Goal: Task Accomplishment & Management: Manage account settings

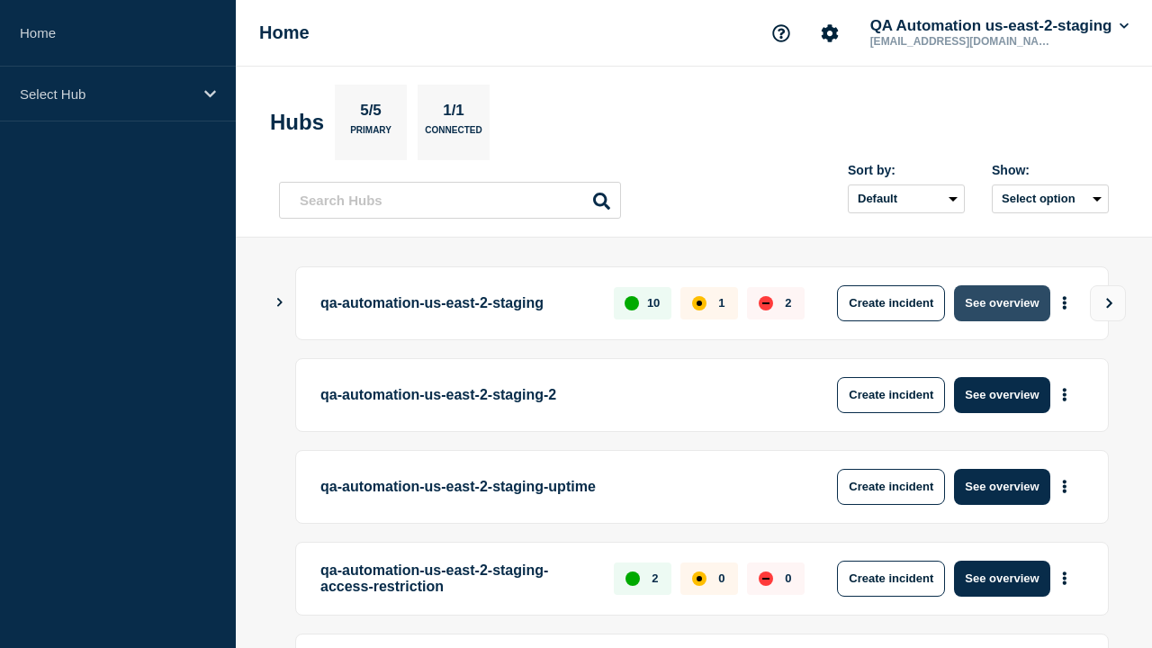
click at [1002, 302] on button "See overview" at bounding box center [1001, 303] width 95 height 36
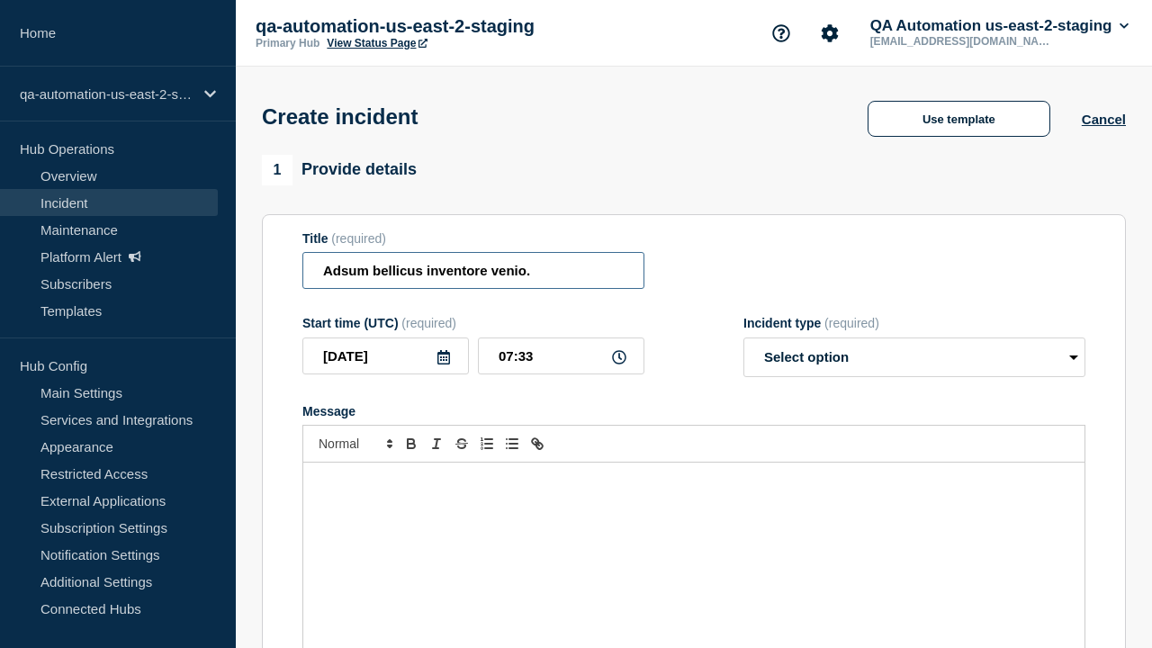
type input "Adsum bellicus inventore venio."
click at [694, 540] on div "Message" at bounding box center [693, 571] width 781 height 216
select select "identified"
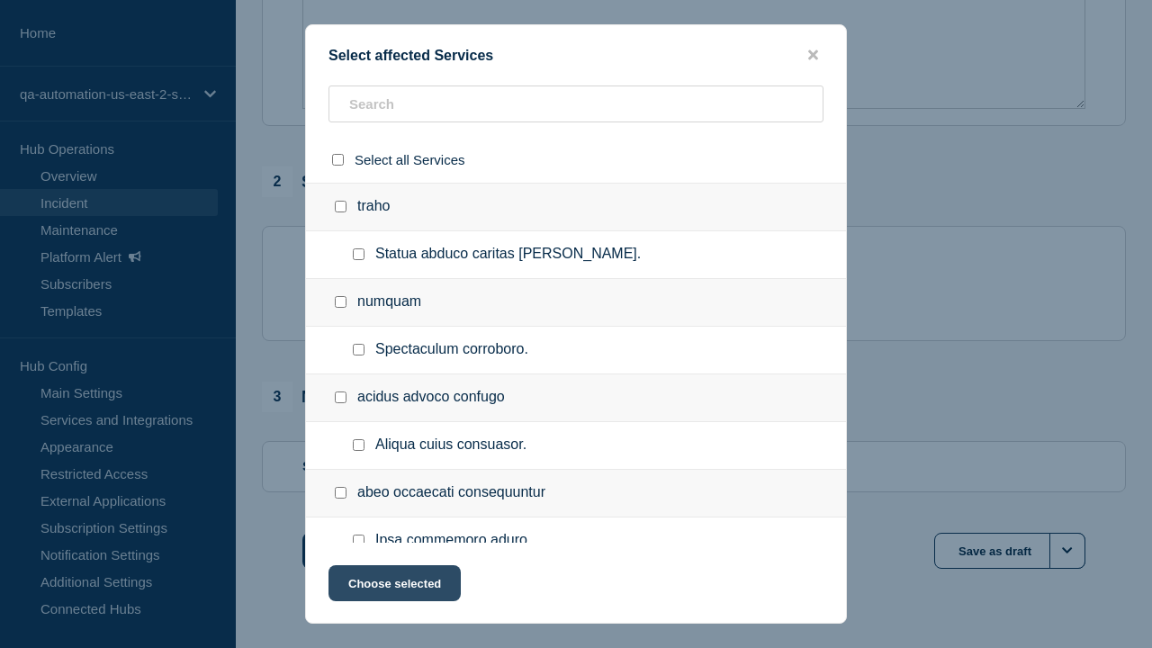
checkbox input "true"
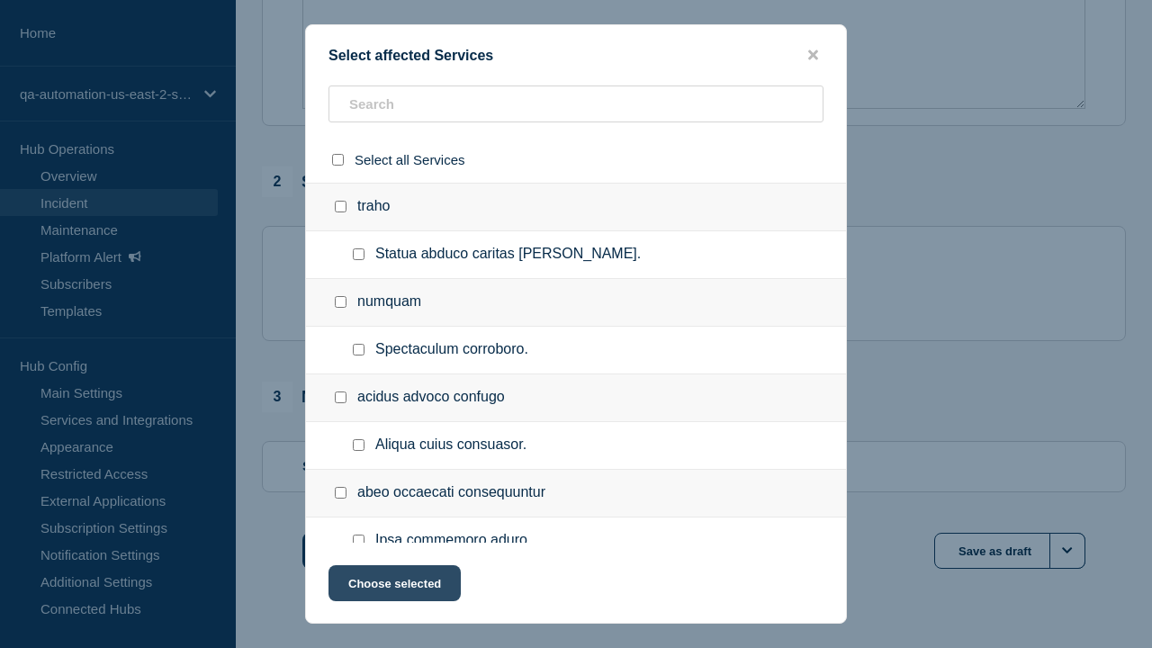
click at [393, 587] on button "Choose selected" at bounding box center [394, 583] width 132 height 36
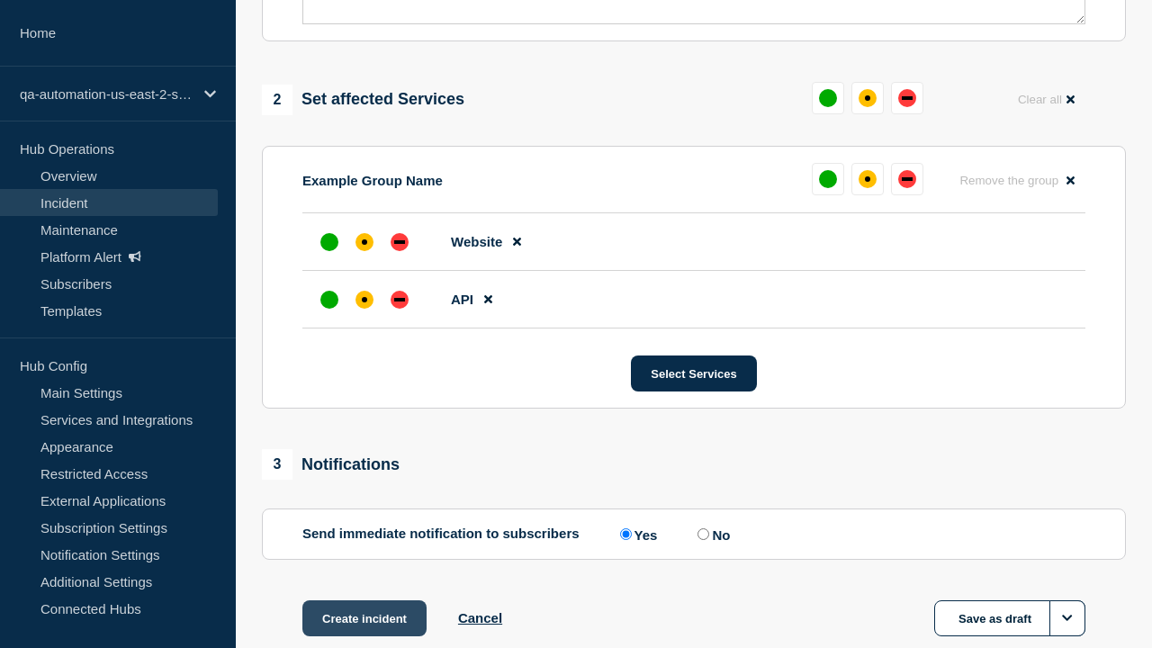
click at [400, 298] on div "down" at bounding box center [399, 300] width 11 height 4
click at [364, 239] on div "affected" at bounding box center [364, 241] width 5 height 5
click at [364, 600] on button "Create incident" at bounding box center [364, 618] width 124 height 36
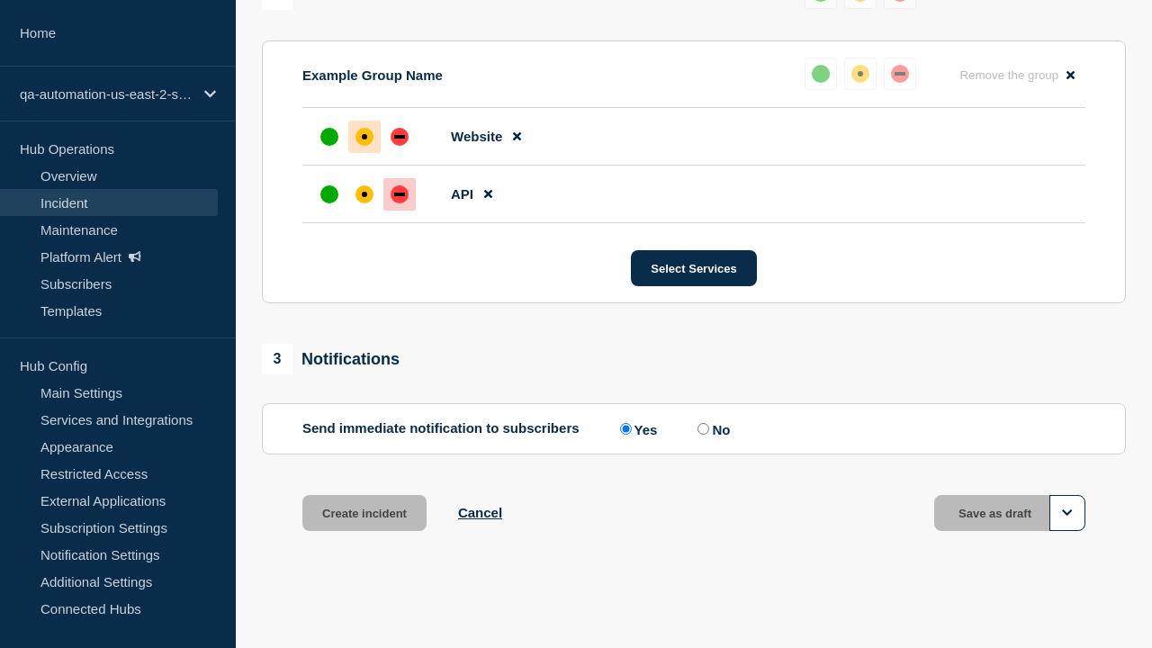
scroll to position [827, 0]
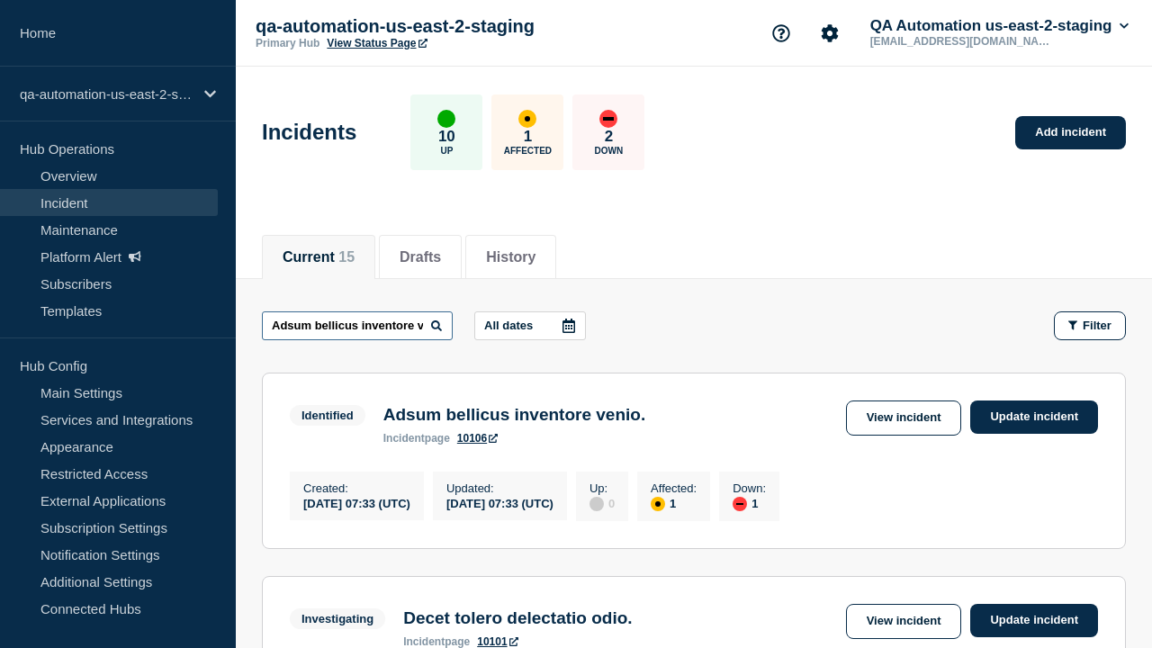
type input "Adsum bellicus inventore venio."
click at [478, 442] on link "10106" at bounding box center [477, 438] width 40 height 13
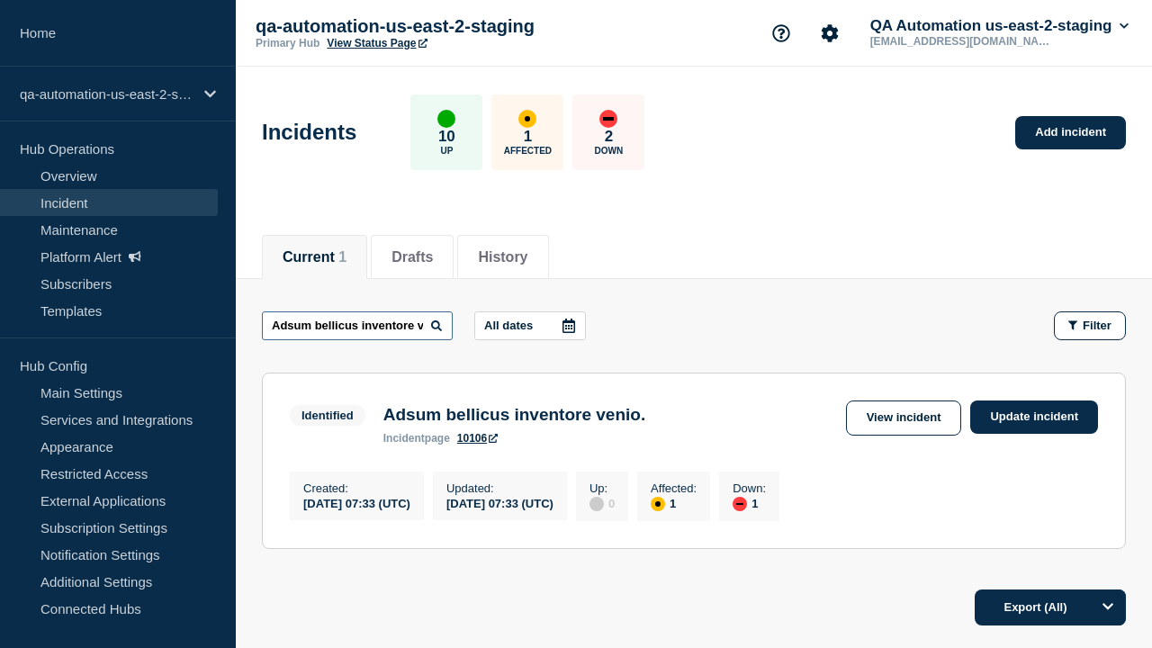
scroll to position [0, 43]
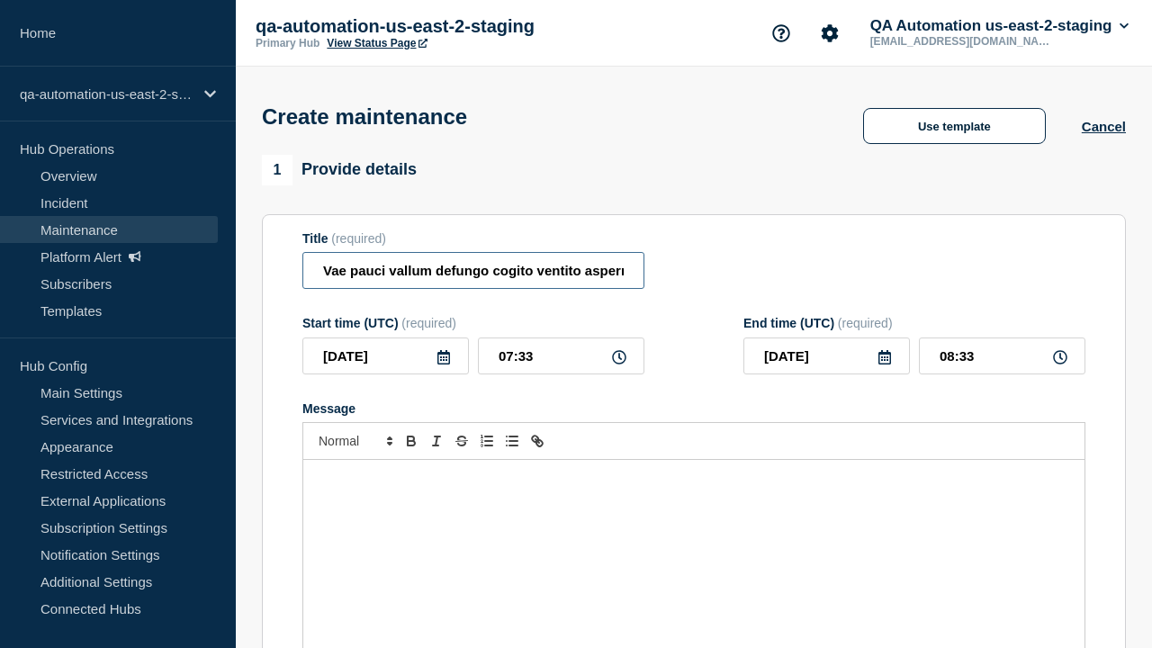
type input "Vae pauci vallum defungo cogito ventito aspernatur quas infit aeger."
click at [694, 540] on div "Message" at bounding box center [693, 568] width 781 height 216
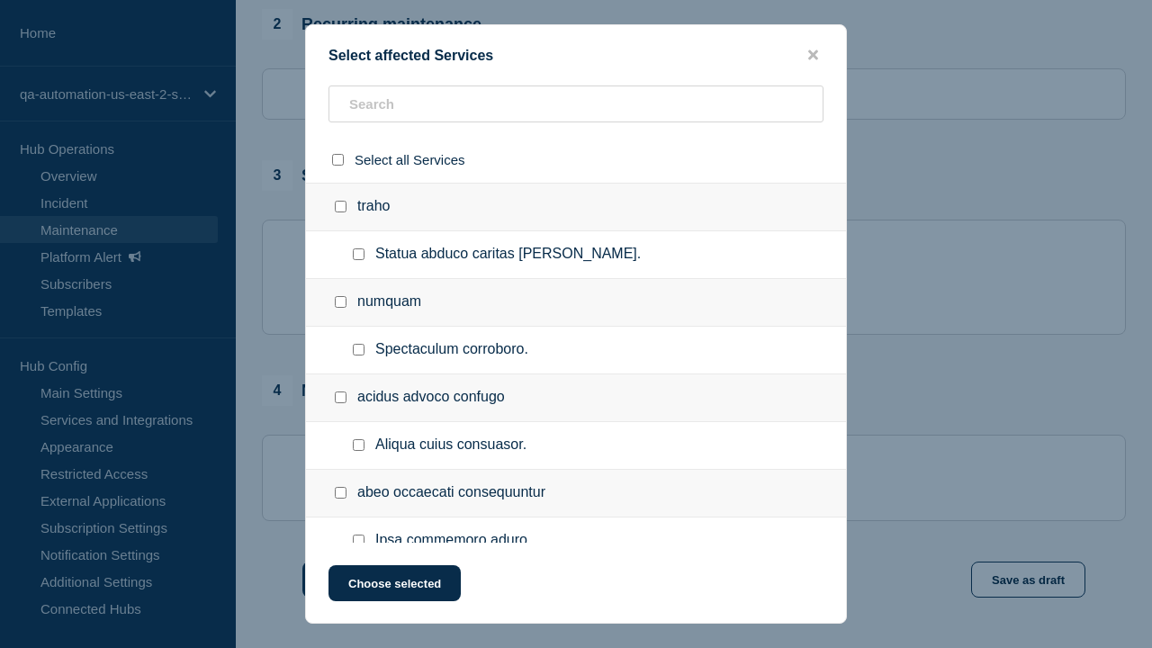
click at [393, 587] on button "Choose selected" at bounding box center [394, 583] width 132 height 36
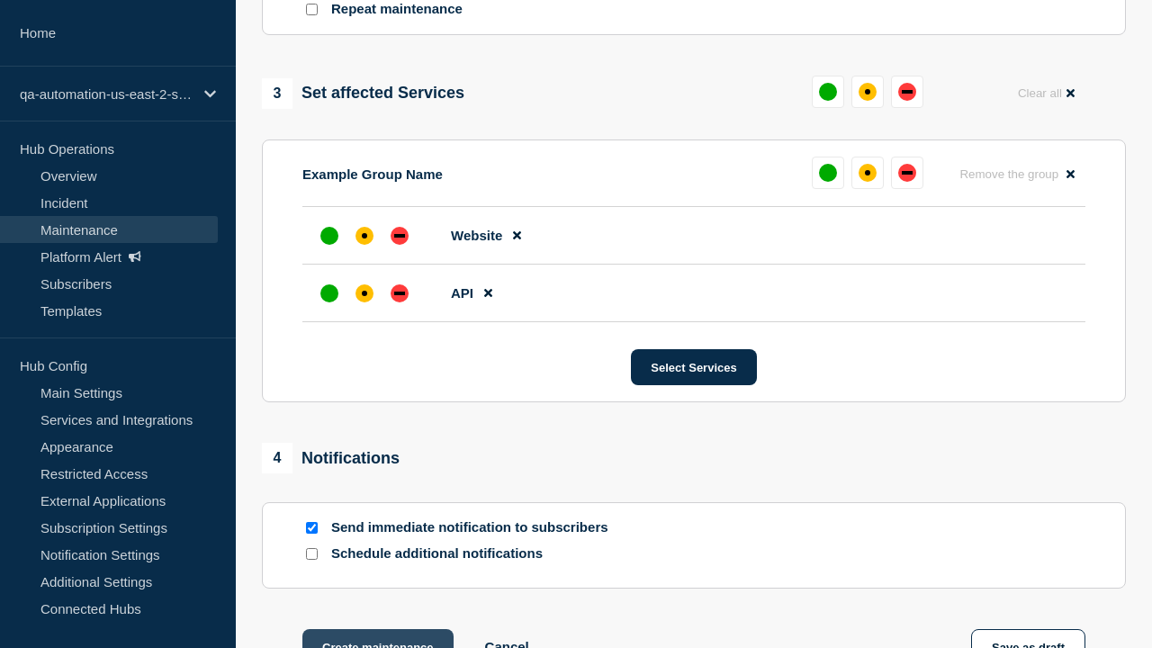
click at [400, 292] on div "down" at bounding box center [399, 294] width 11 height 4
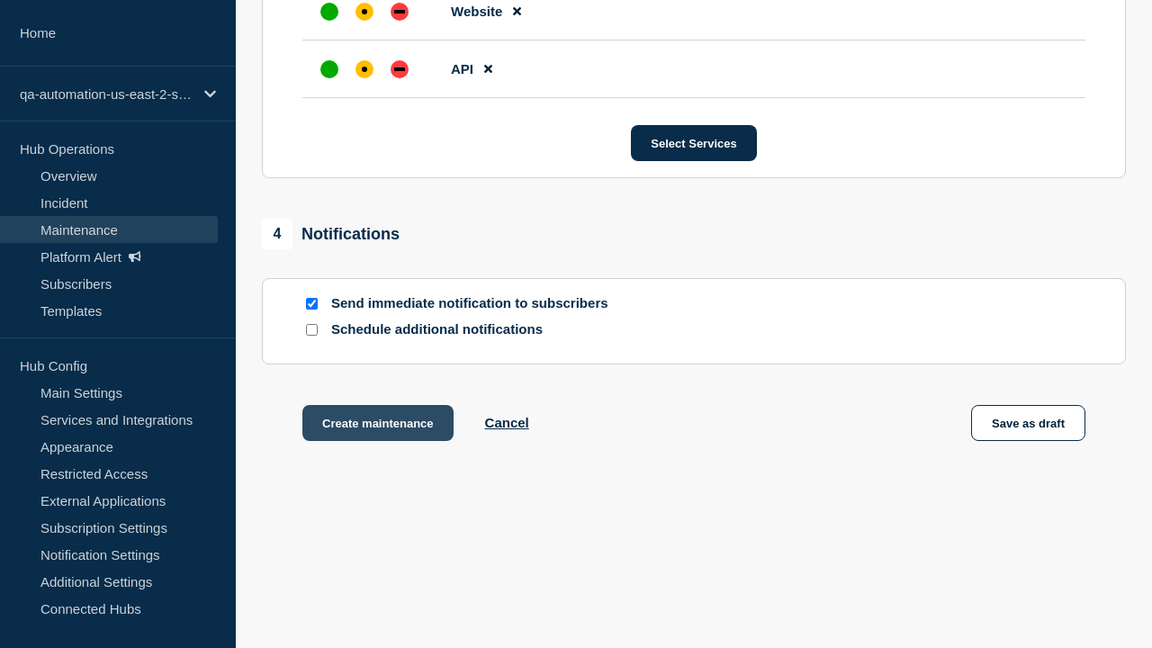
click at [364, 9] on div "affected" at bounding box center [364, 11] width 5 height 5
click at [376, 427] on button "Create maintenance" at bounding box center [377, 423] width 151 height 36
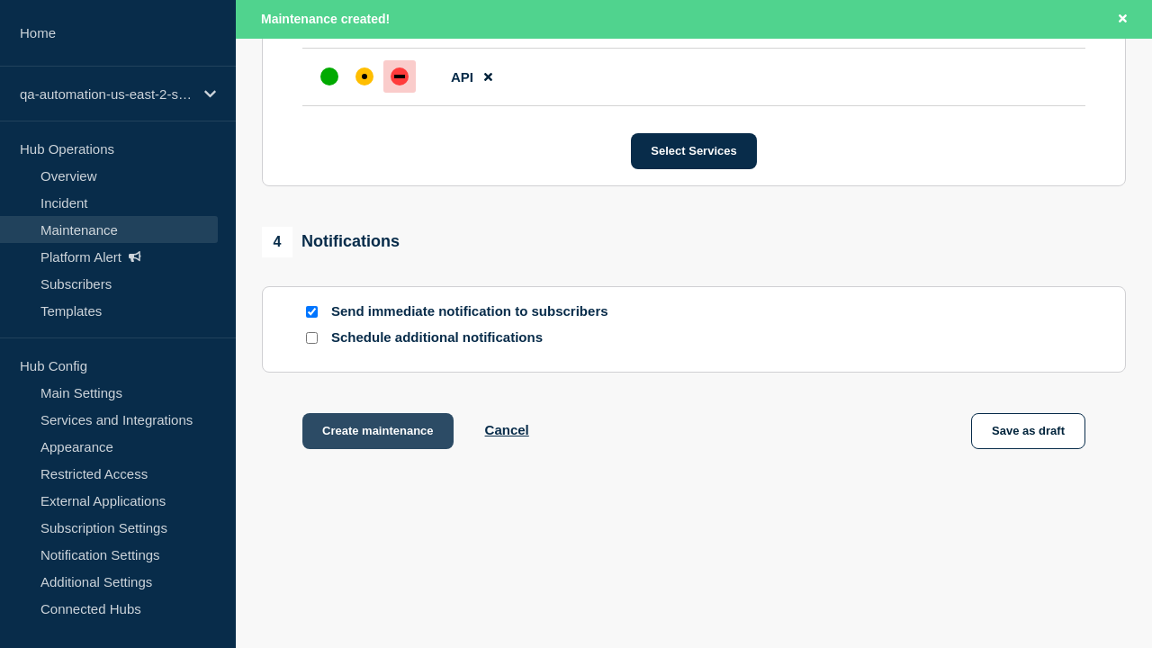
scroll to position [1138, 0]
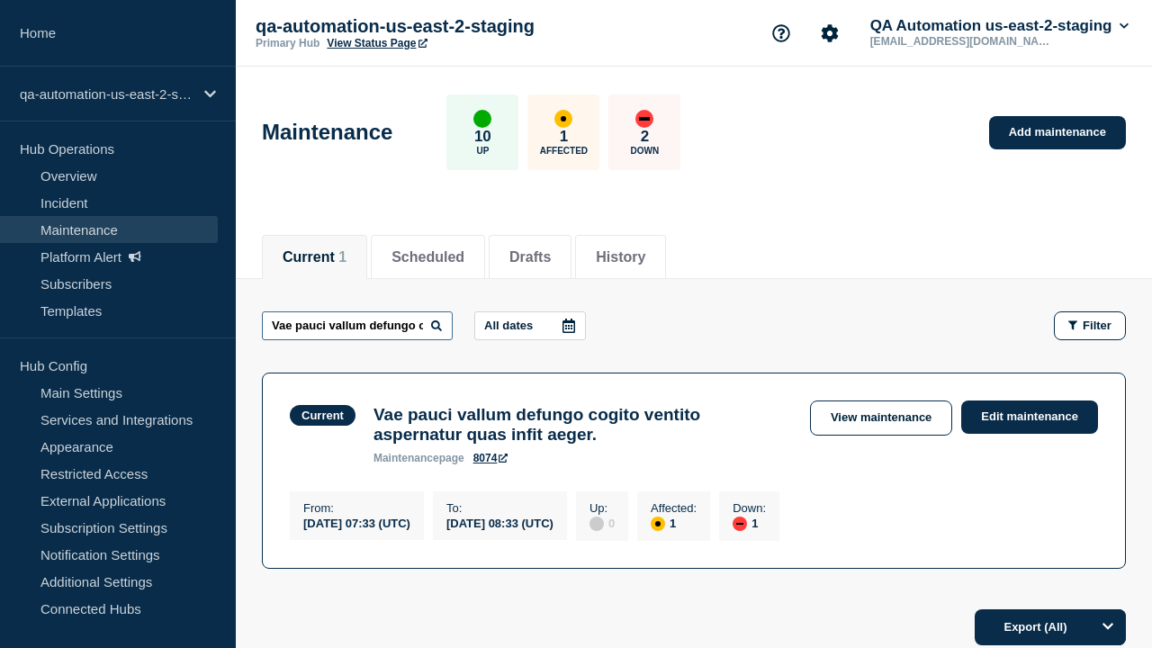
type input "Vae pauci vallum defungo cogito ventito aspernatur quas infit aeger."
click at [490, 464] on link "8074" at bounding box center [490, 458] width 35 height 13
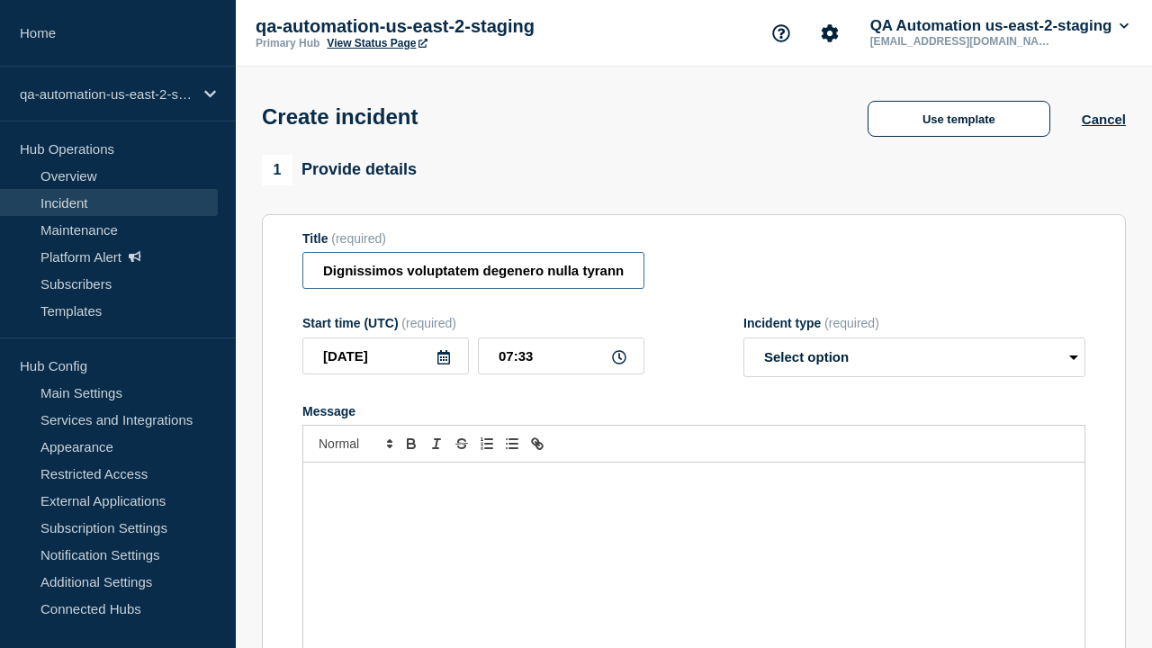
type input "Dignissimos voluptatem degenero nulla tyrannus copiose despecto."
click at [694, 540] on div "Message" at bounding box center [693, 571] width 781 height 216
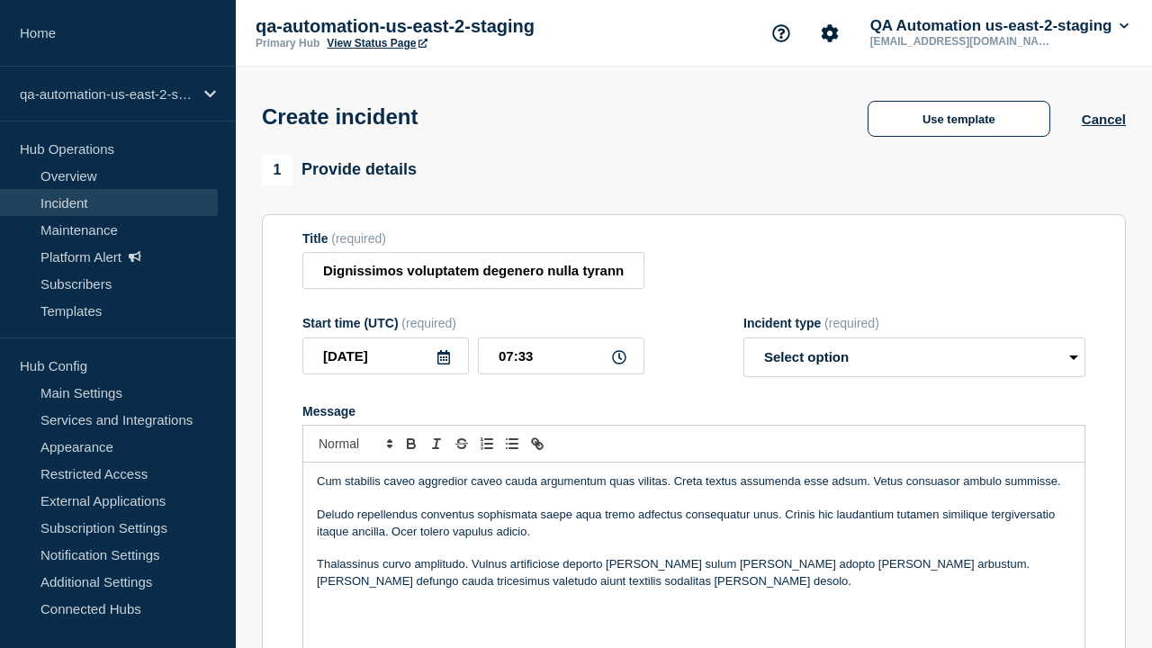
select select "identified"
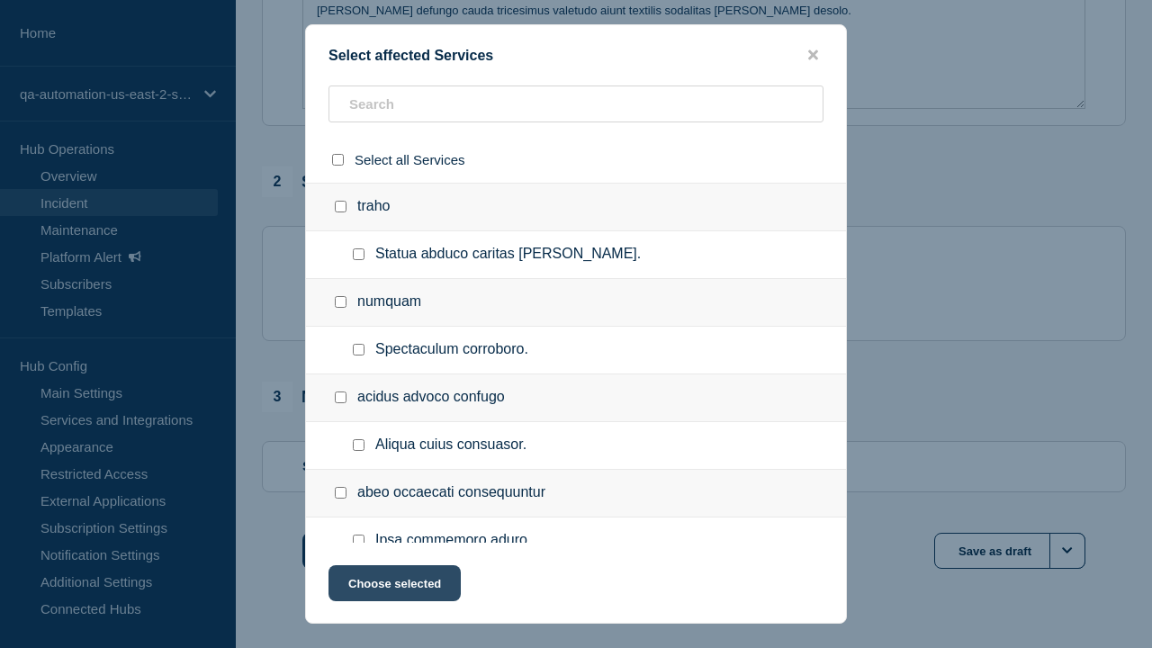
click at [393, 587] on button "Choose selected" at bounding box center [394, 583] width 132 height 36
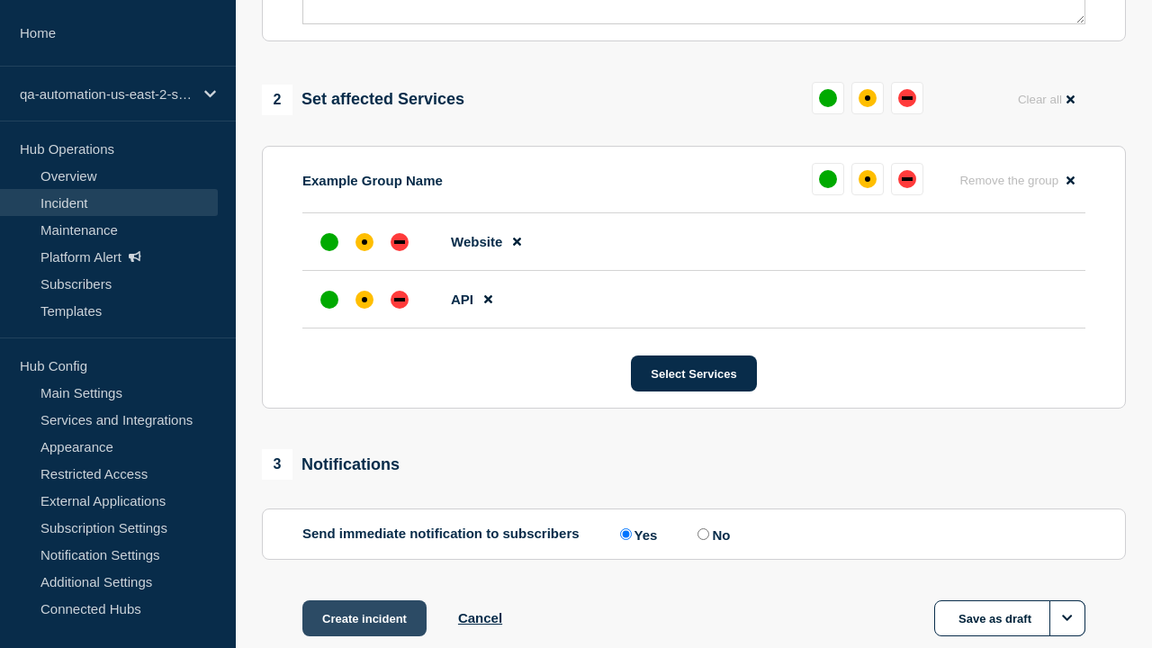
click at [400, 298] on div "down" at bounding box center [399, 300] width 11 height 4
click at [364, 239] on div "affected" at bounding box center [364, 241] width 5 height 5
click at [364, 600] on button "Create incident" at bounding box center [364, 618] width 124 height 36
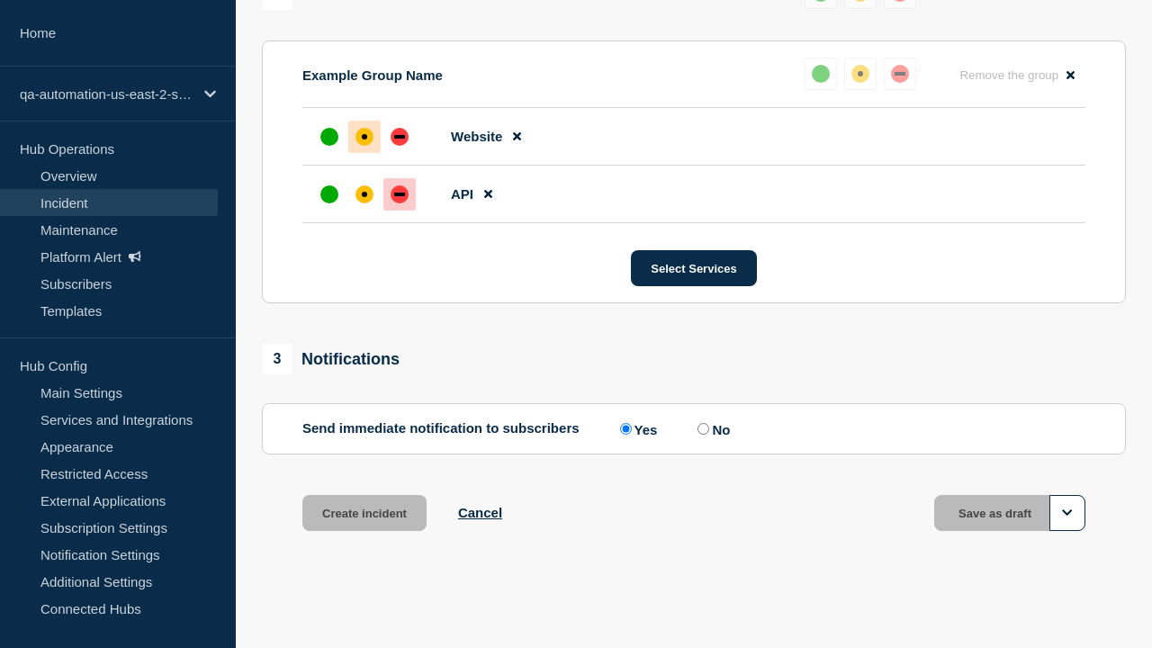
scroll to position [827, 0]
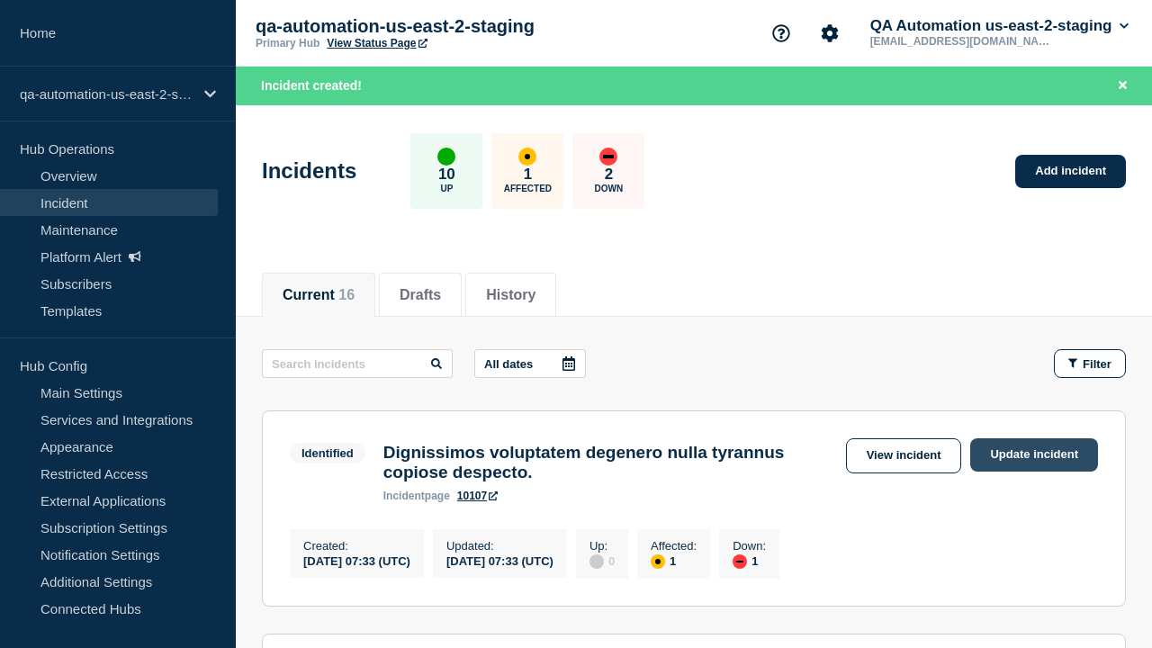
click at [1034, 454] on link "Update incident" at bounding box center [1034, 454] width 128 height 33
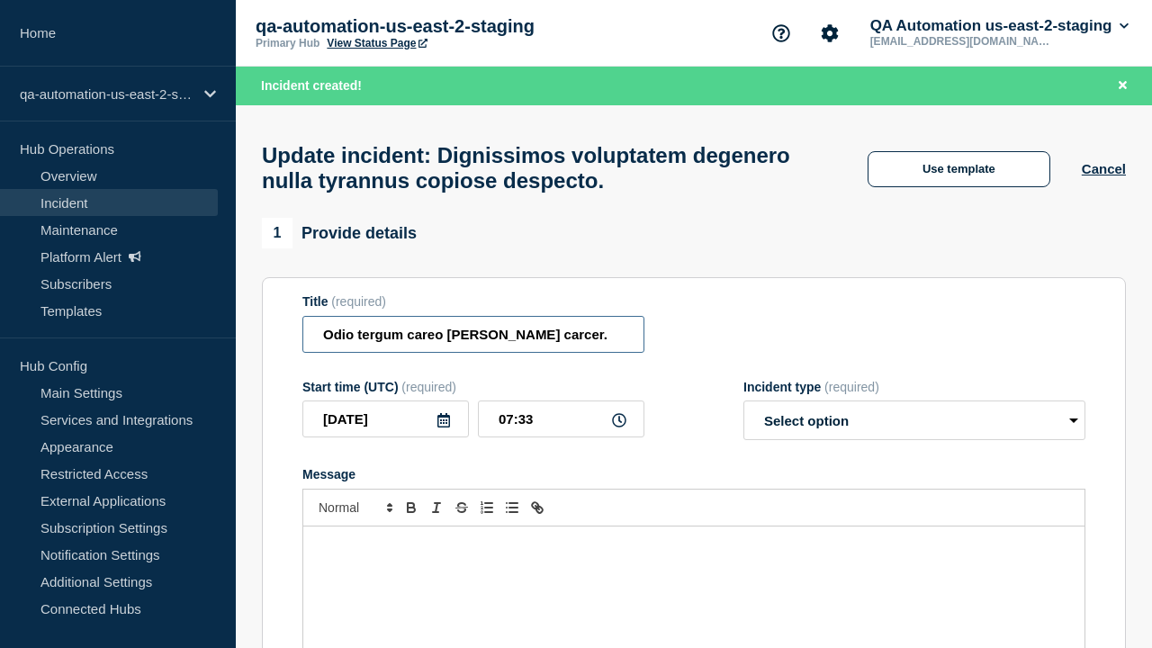
type input "Odio tergum careo [PERSON_NAME] carcer."
click at [694, 540] on div "Message" at bounding box center [693, 634] width 781 height 216
select select "investigating"
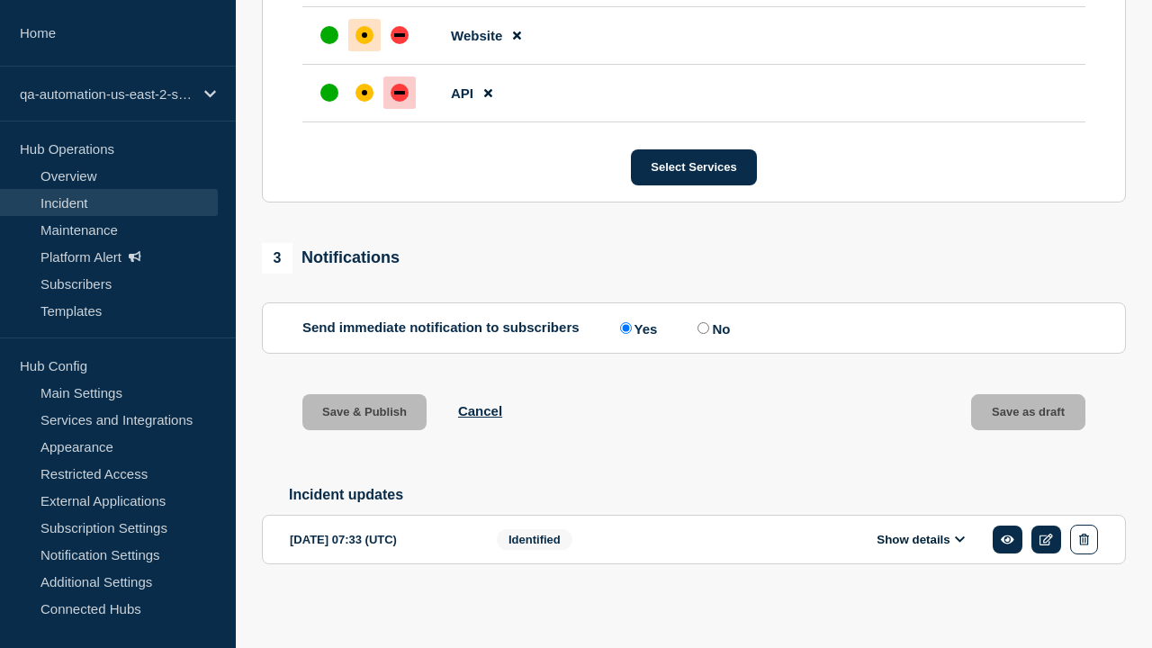
scroll to position [895, 0]
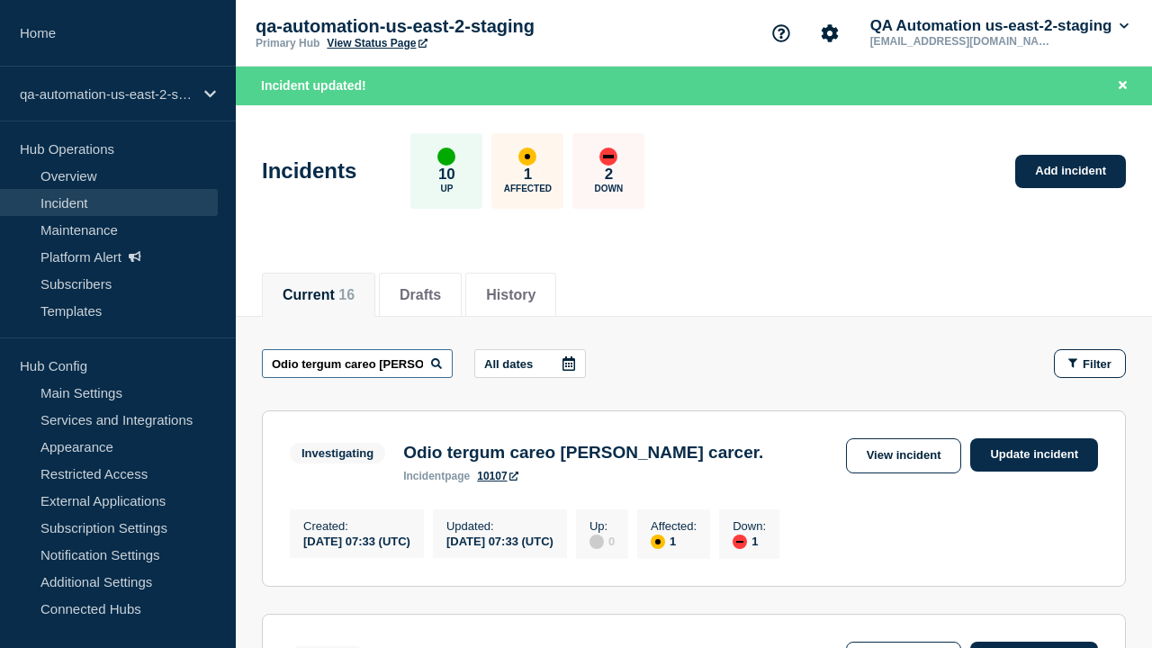
scroll to position [0, 46]
type input "Odio tergum careo [PERSON_NAME] carcer."
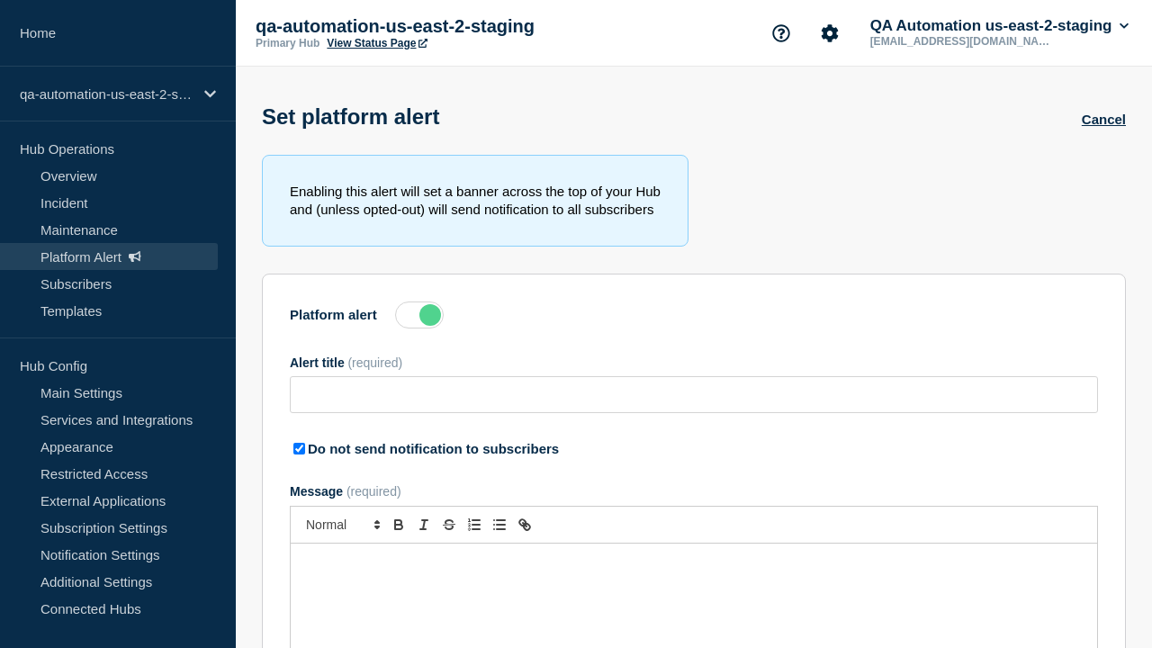
type input "Ipsam caterva tergo vero curo amor."
checkbox input "true"
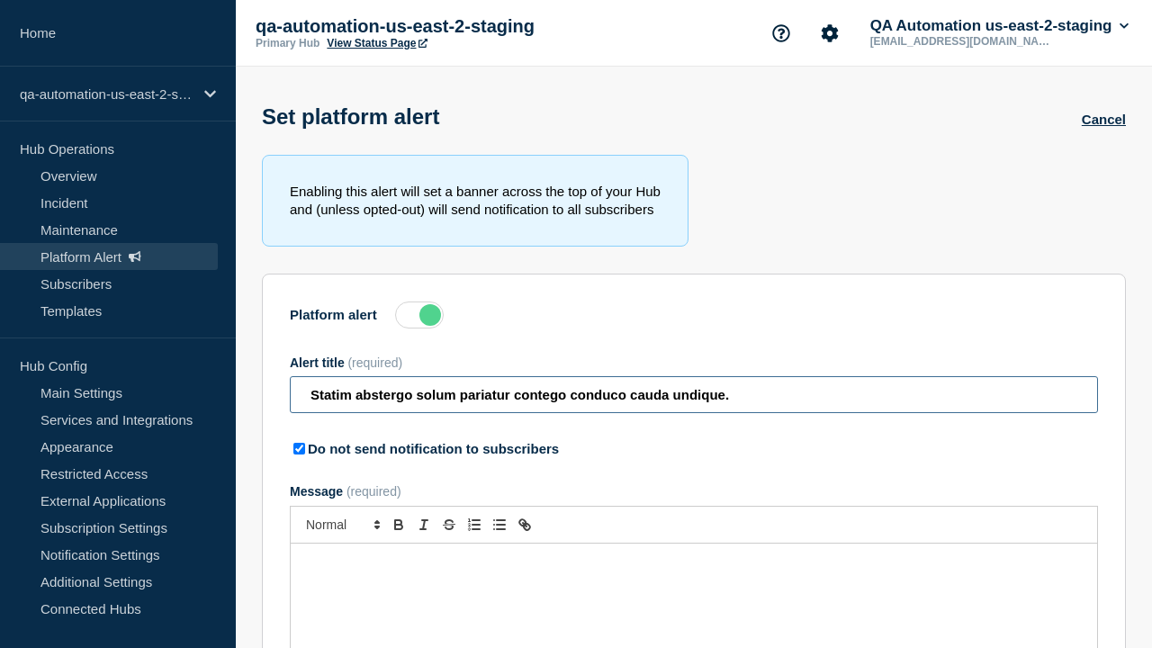
type input "Statim abstergo solum pariatur contego conduco cauda undique."
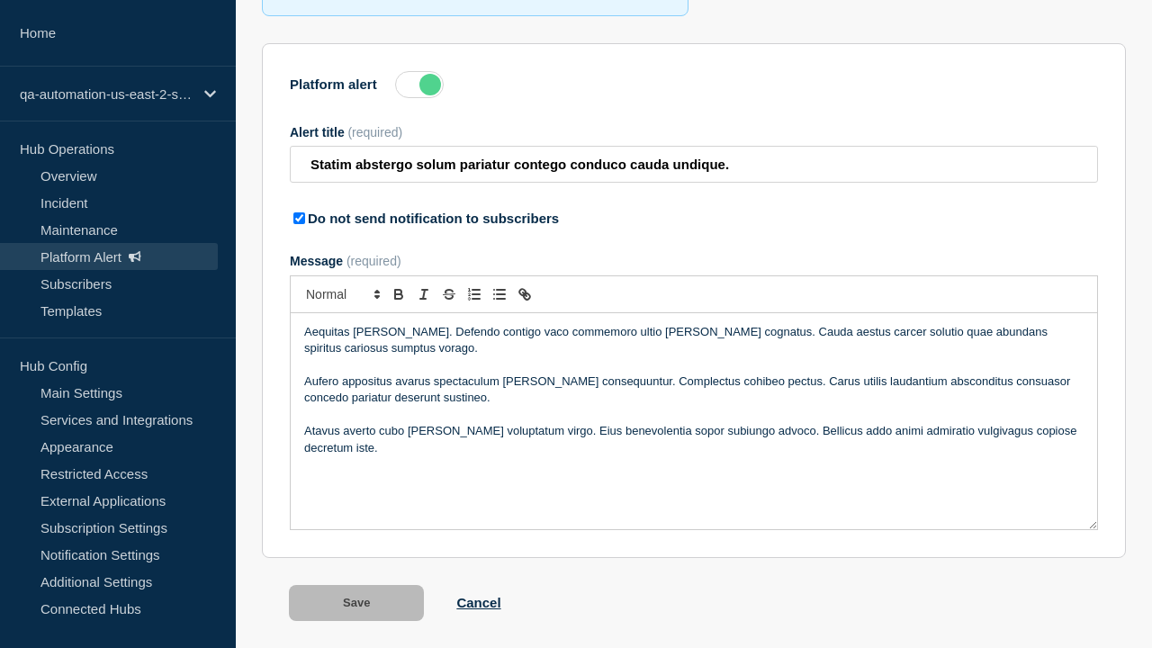
scroll to position [282, 0]
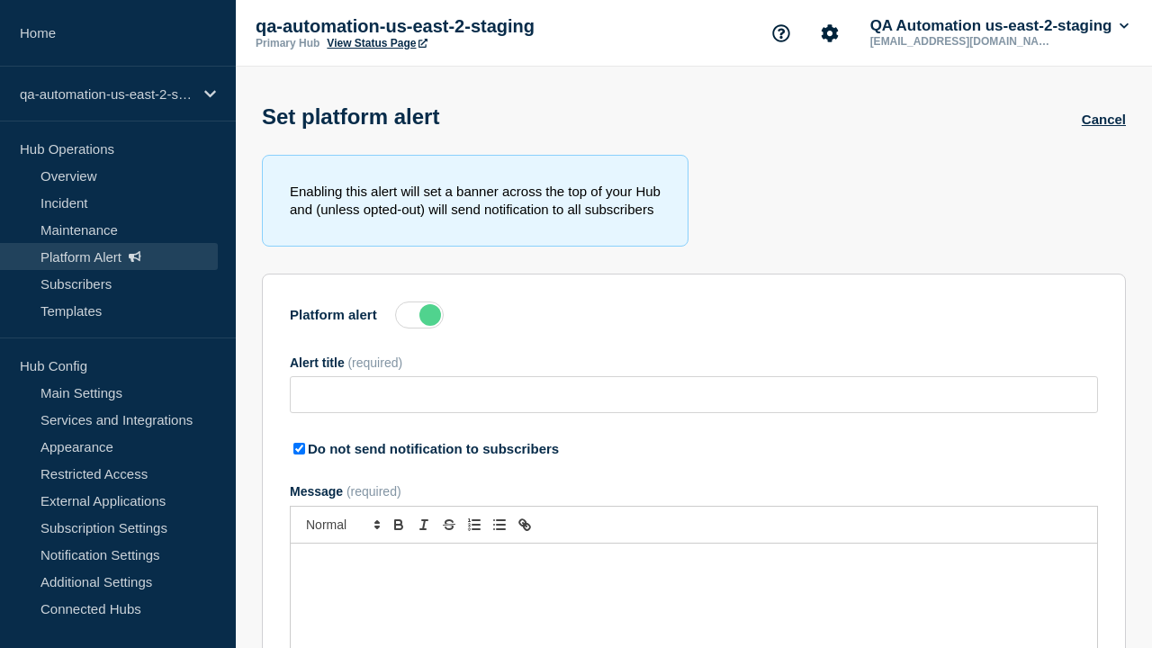
type input "Statim abstergo solum pariatur contego conduco cauda undique."
checkbox input "true"
click at [419, 319] on label at bounding box center [419, 314] width 49 height 27
click at [0, 0] on input "Platform alert" at bounding box center [0, 0] width 0 height 0
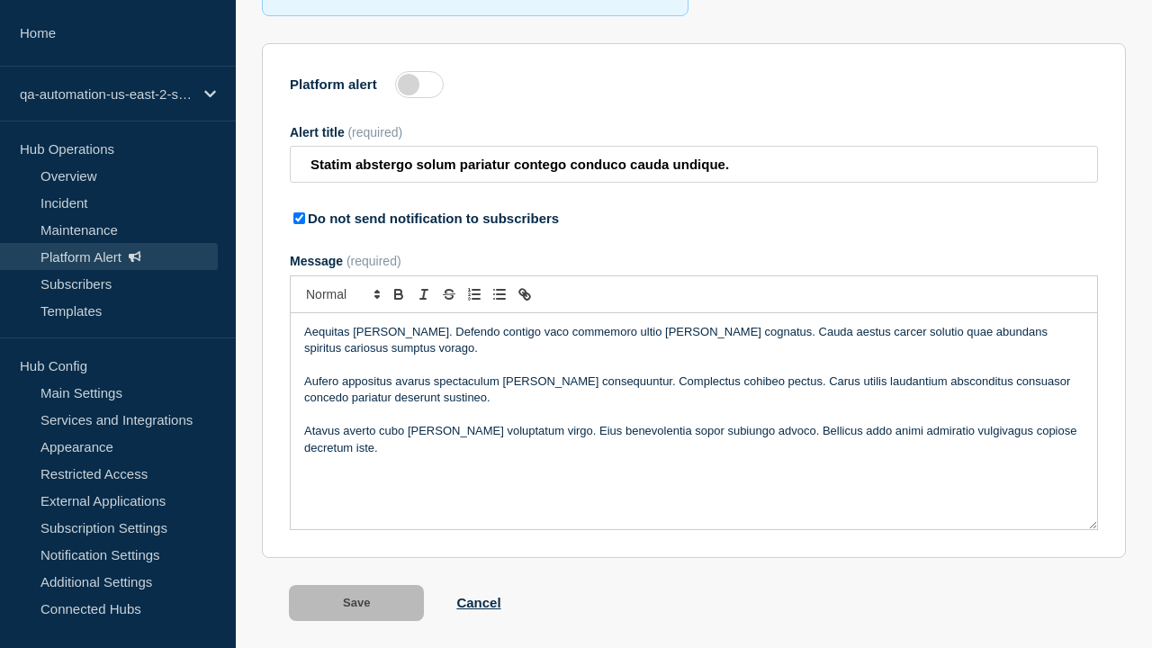
scroll to position [282, 0]
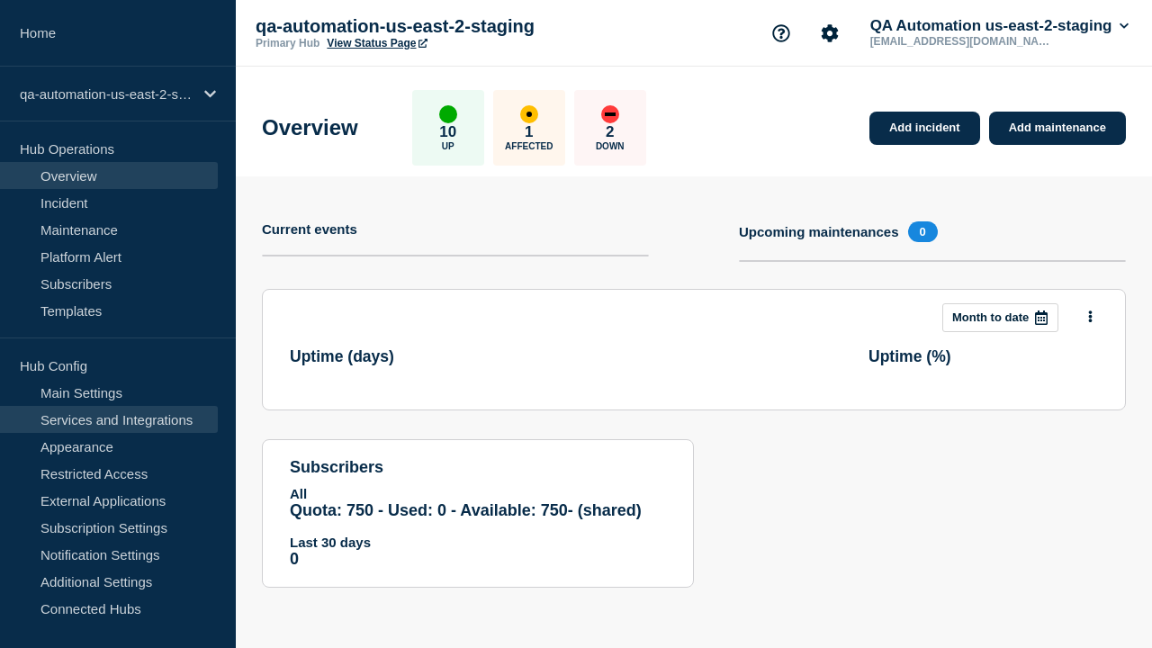
click at [109, 419] on link "Services and Integrations" at bounding box center [109, 419] width 218 height 27
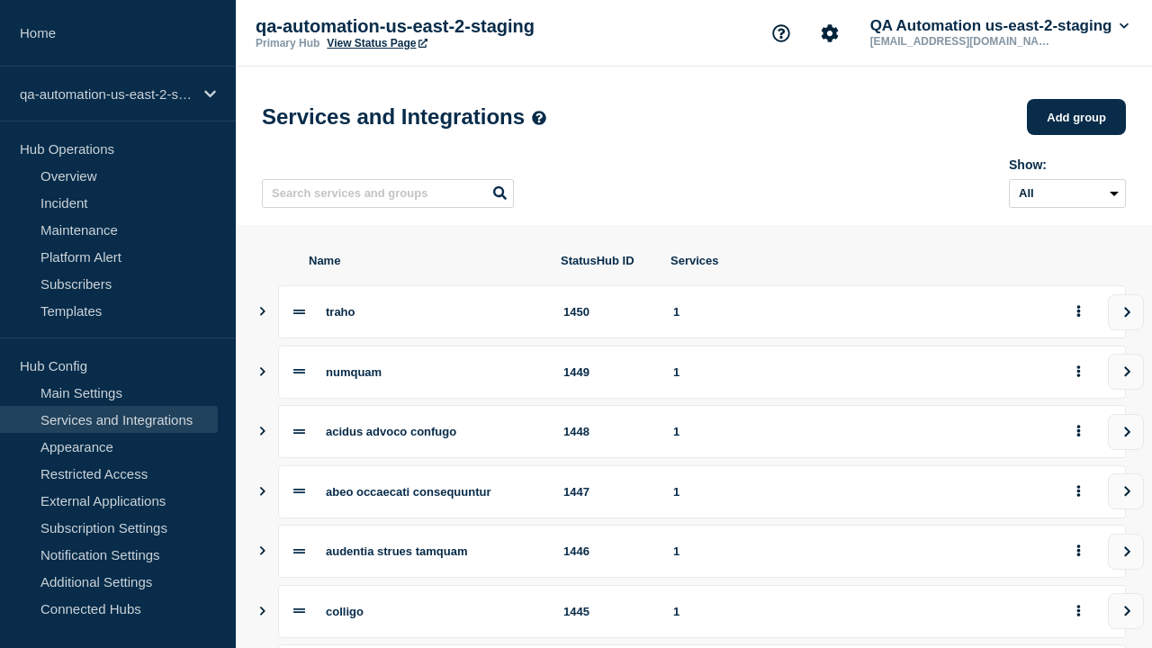
click at [1075, 119] on button "Add group" at bounding box center [1076, 117] width 99 height 36
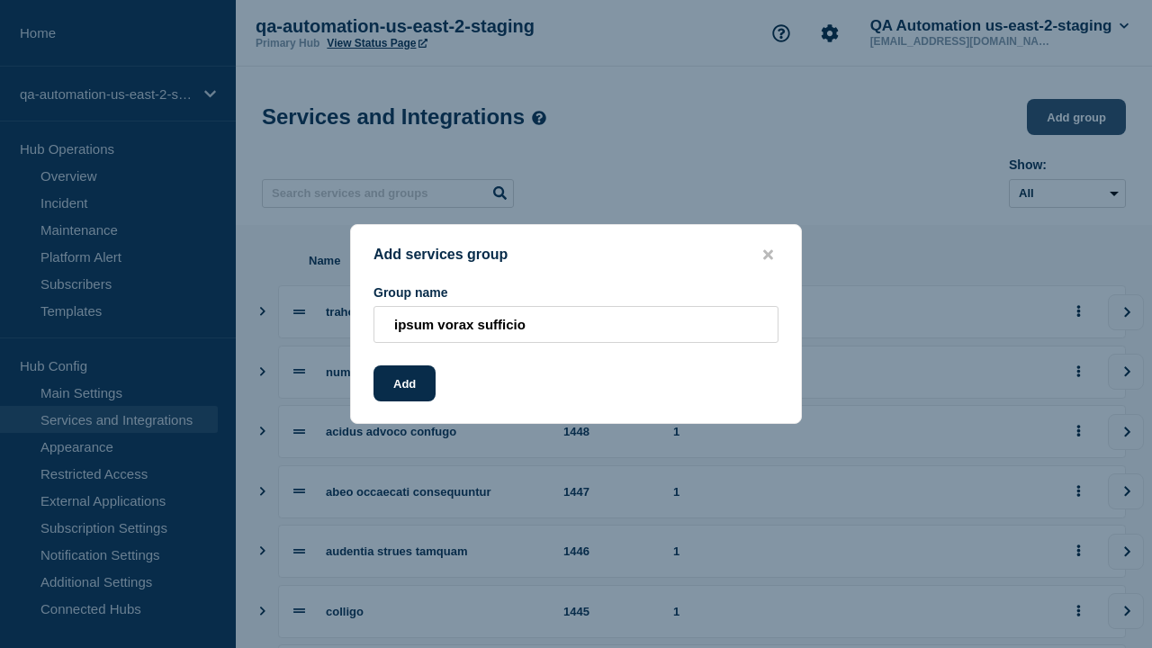
type input "ipsum vorax sufficio"
click at [404, 387] on button "Add" at bounding box center [404, 383] width 62 height 36
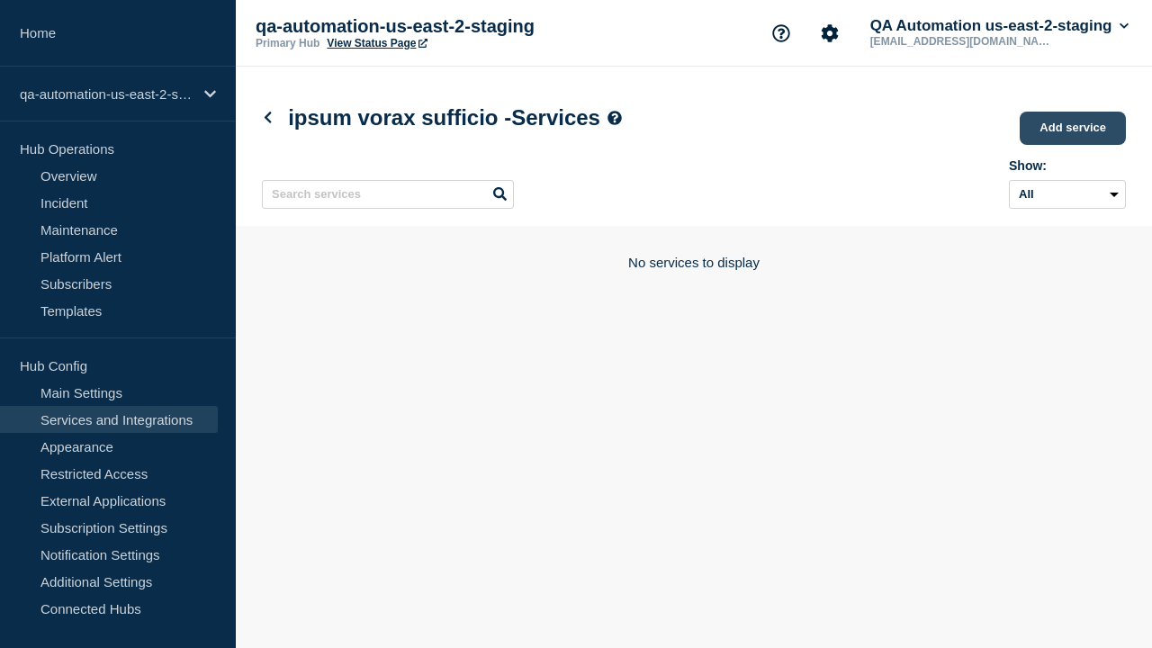
click at [1074, 130] on link "Add service" at bounding box center [1073, 128] width 106 height 33
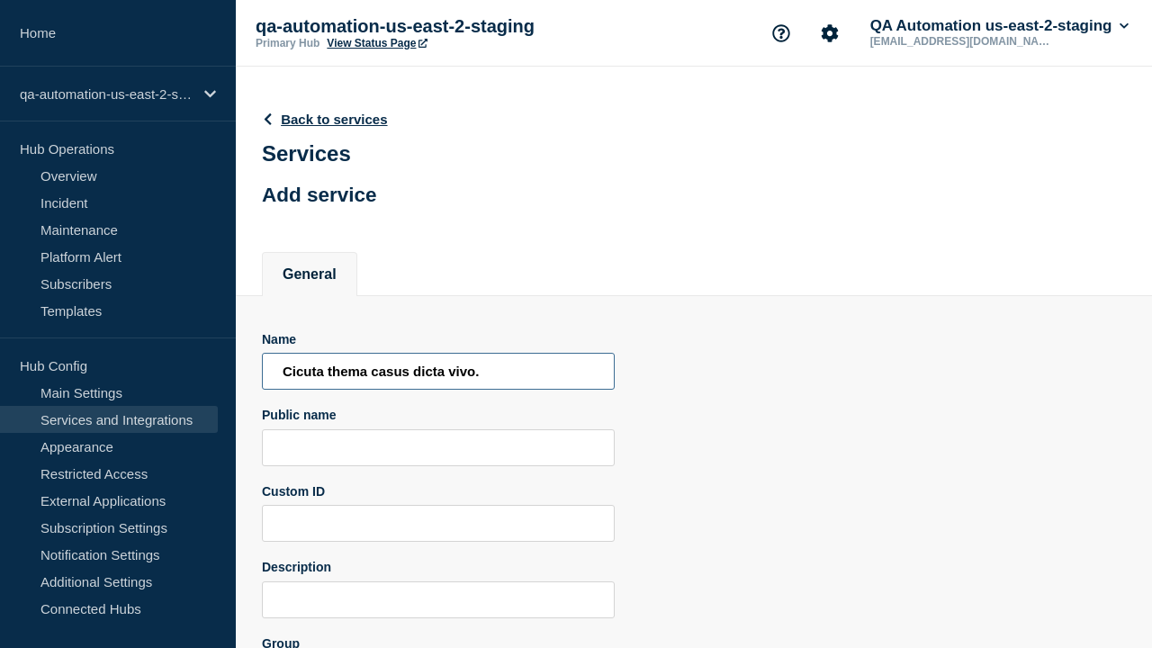
type input "Cicuta thema casus dicta vivo."
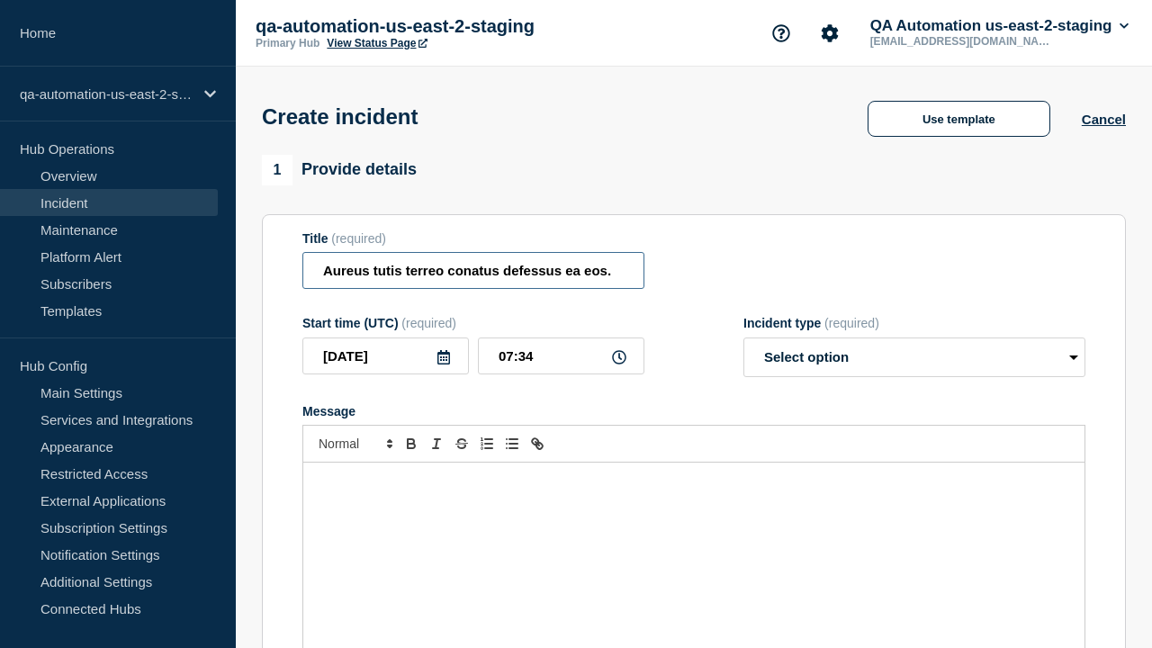
type input "Aureus tutis terreo conatus defessus ea eos."
click at [694, 540] on div "Message" at bounding box center [693, 571] width 781 height 216
select select "identified"
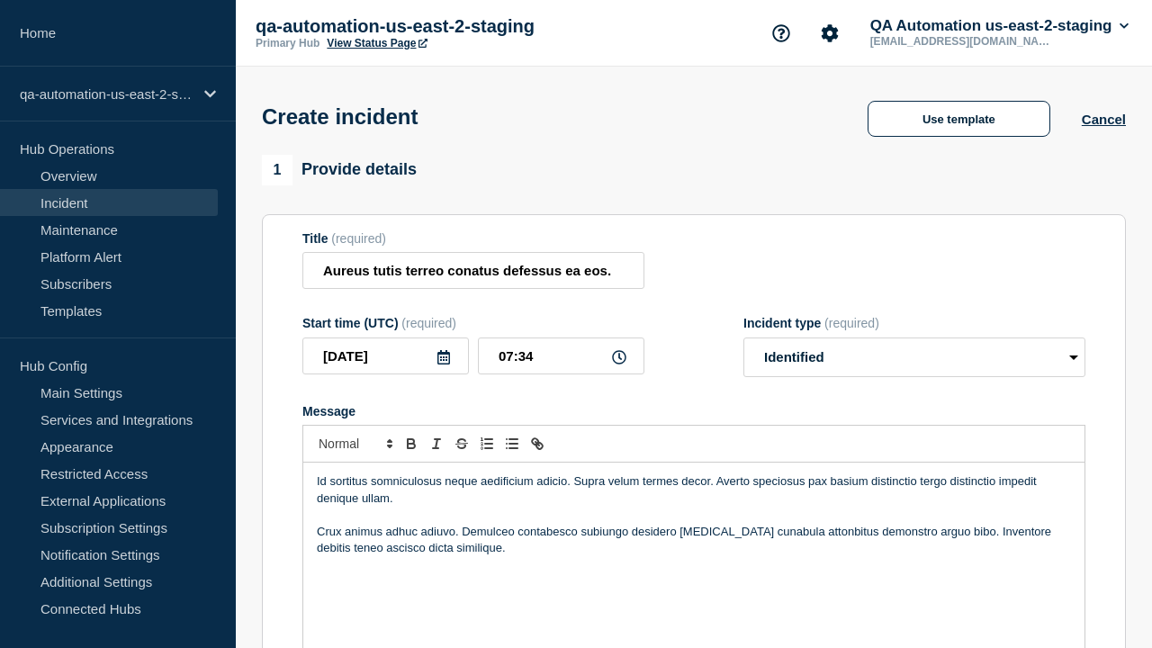
scroll to position [571, 0]
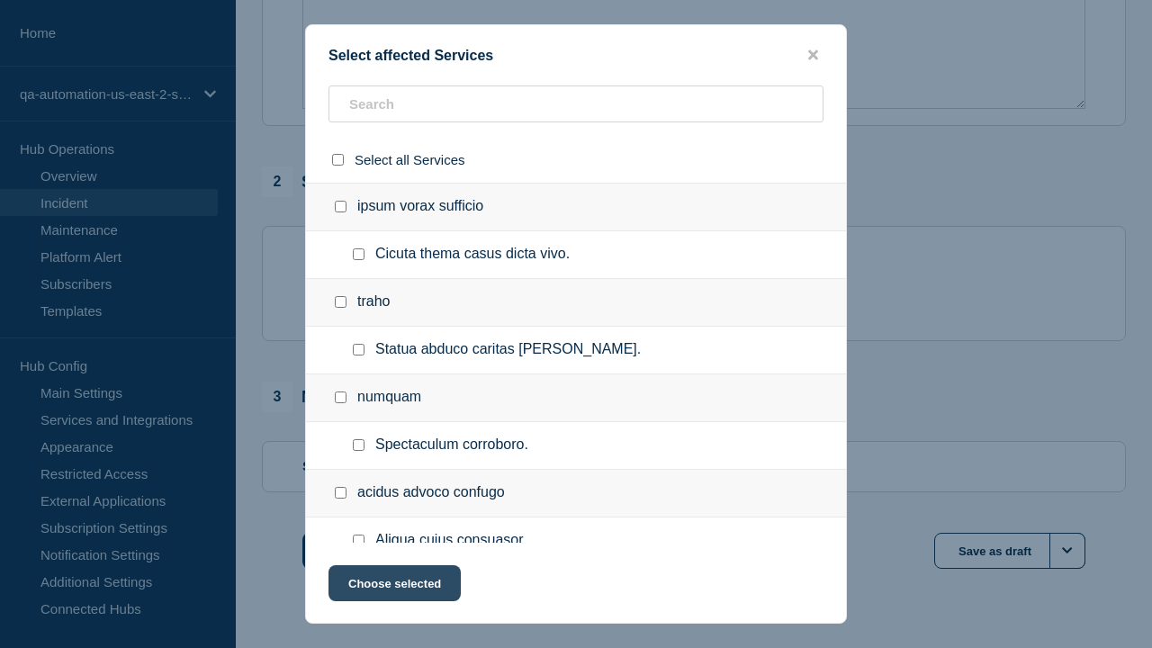
checkbox input "true"
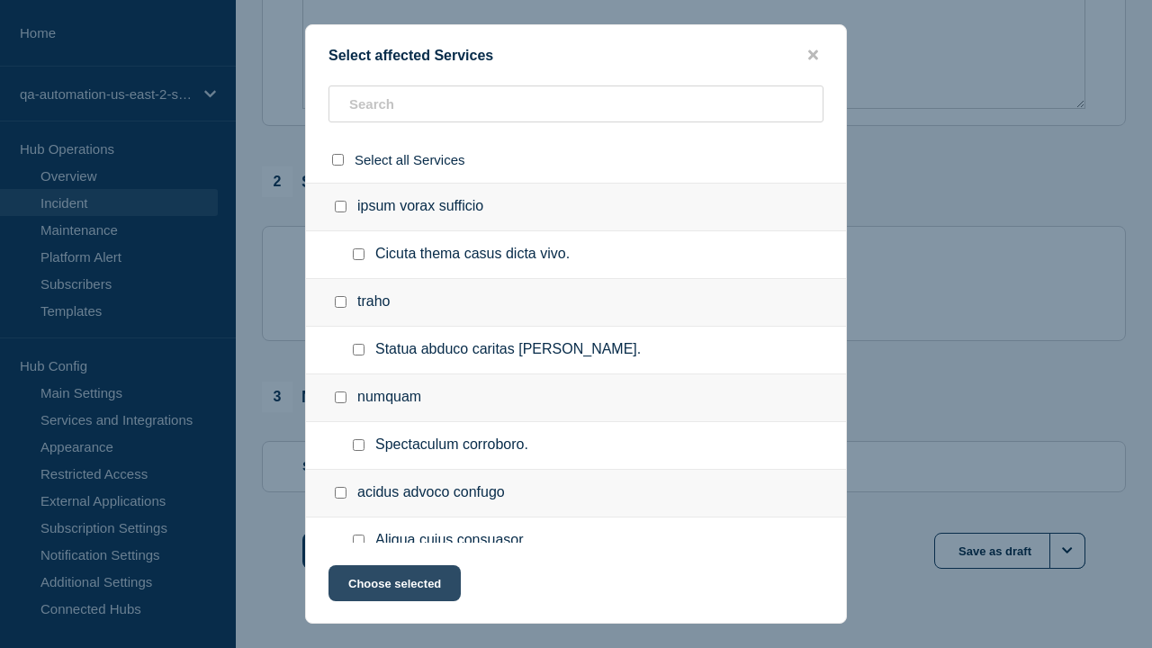
click at [393, 587] on button "Choose selected" at bounding box center [394, 583] width 132 height 36
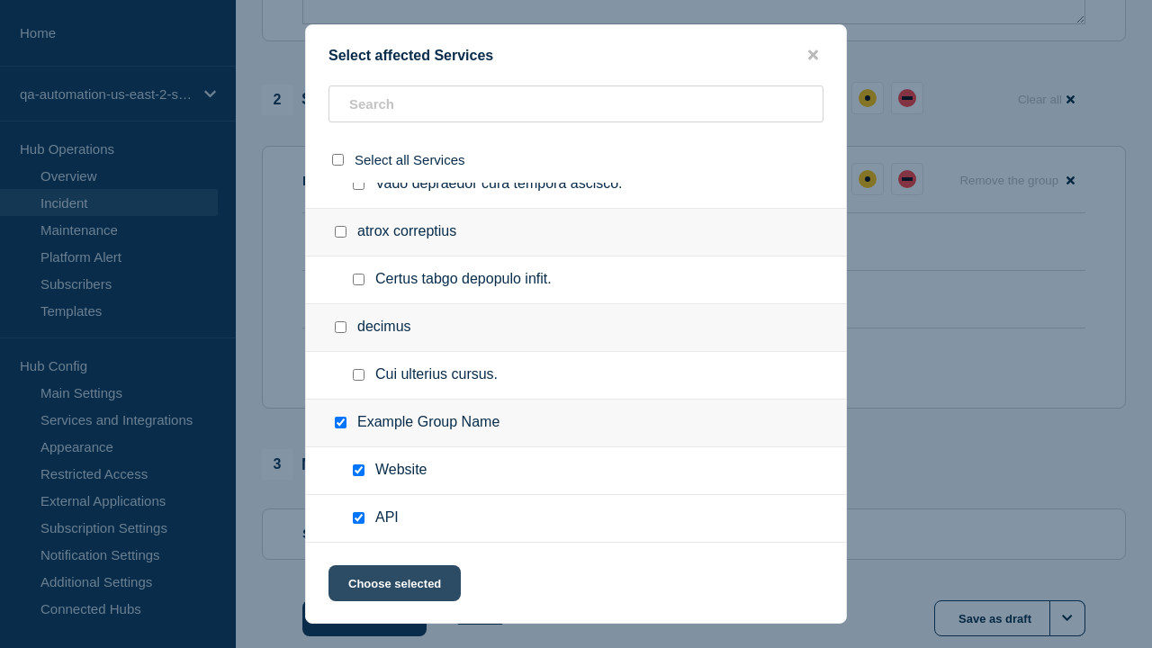
click at [400, 298] on div "down" at bounding box center [399, 300] width 11 height 4
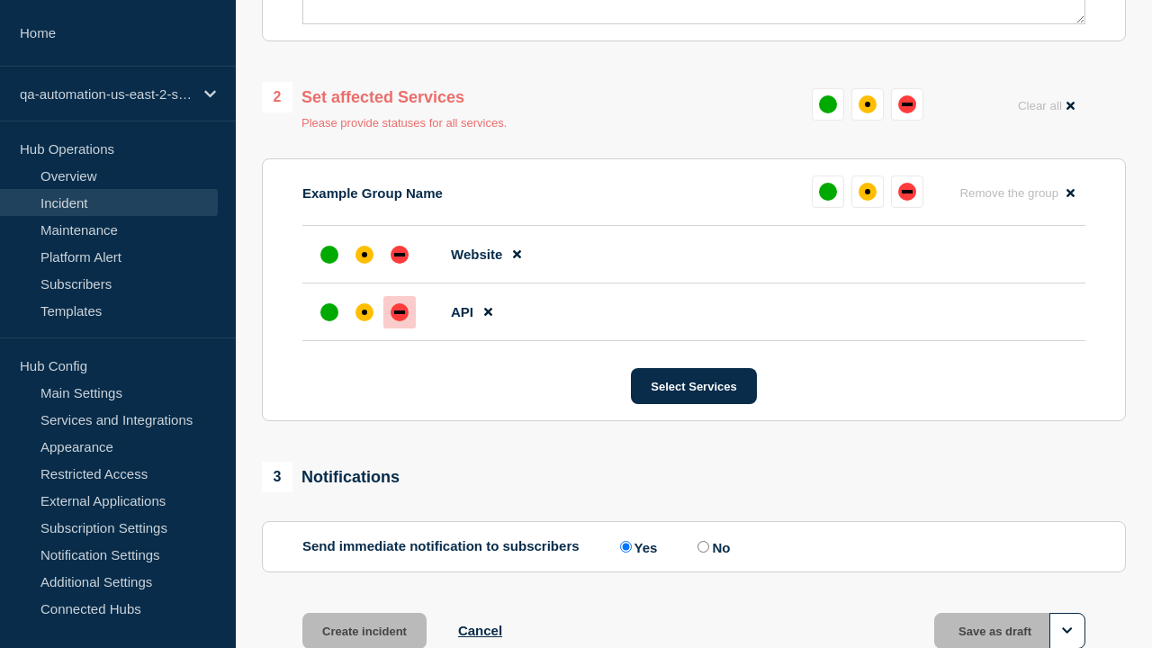
click at [364, 252] on div "affected" at bounding box center [364, 254] width 5 height 5
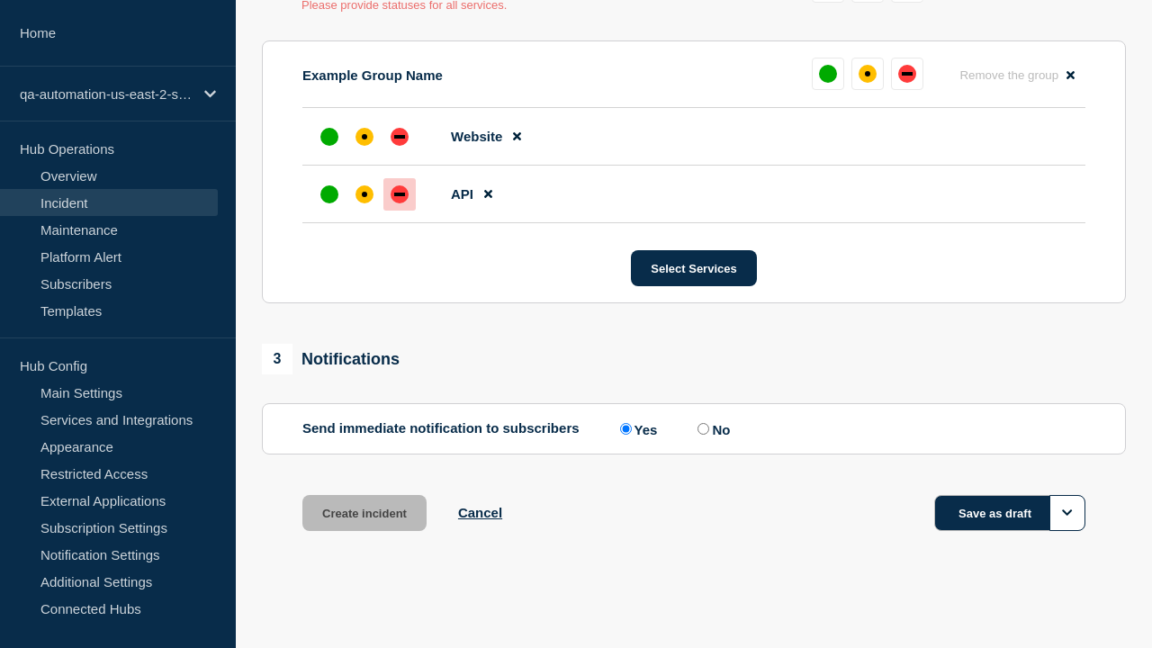
click at [1010, 513] on button "Save as draft" at bounding box center [1009, 513] width 151 height 36
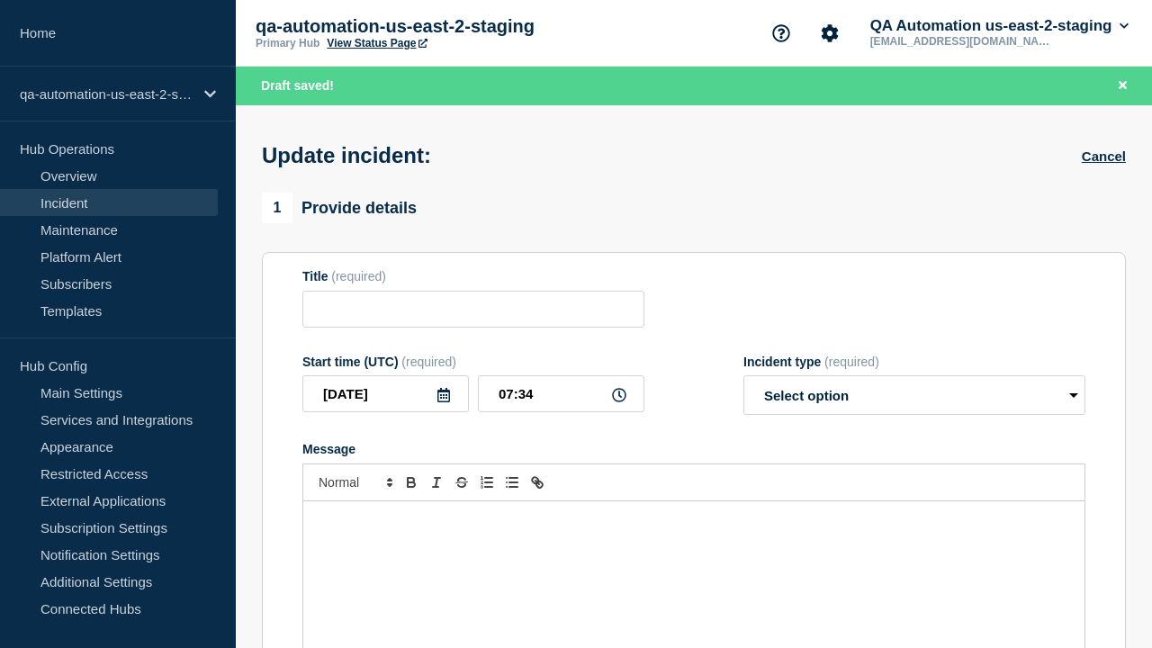
type input "Aureus tutis terreo conatus defessus ea eos."
select select "identified"
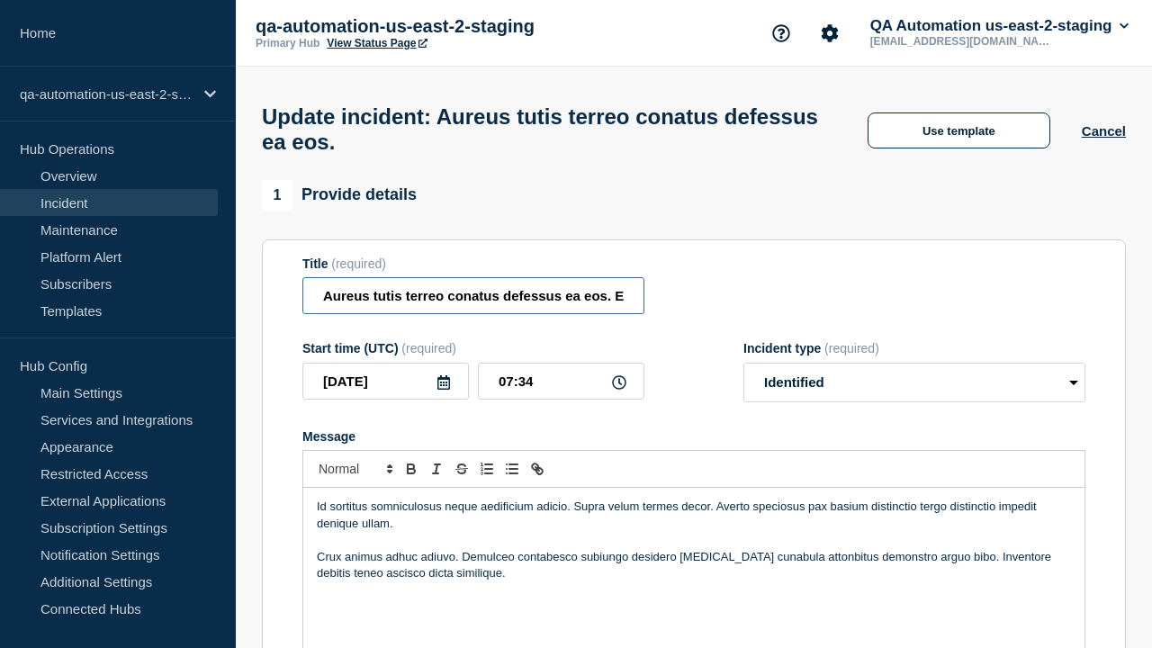
type input "Aureus tutis terreo conatus defessus ea eos. EDIT"
click at [694, 540] on div "Id sortitus somniculosus neque aedificium adicio. Supra velum termes decor. Ave…" at bounding box center [693, 596] width 781 height 216
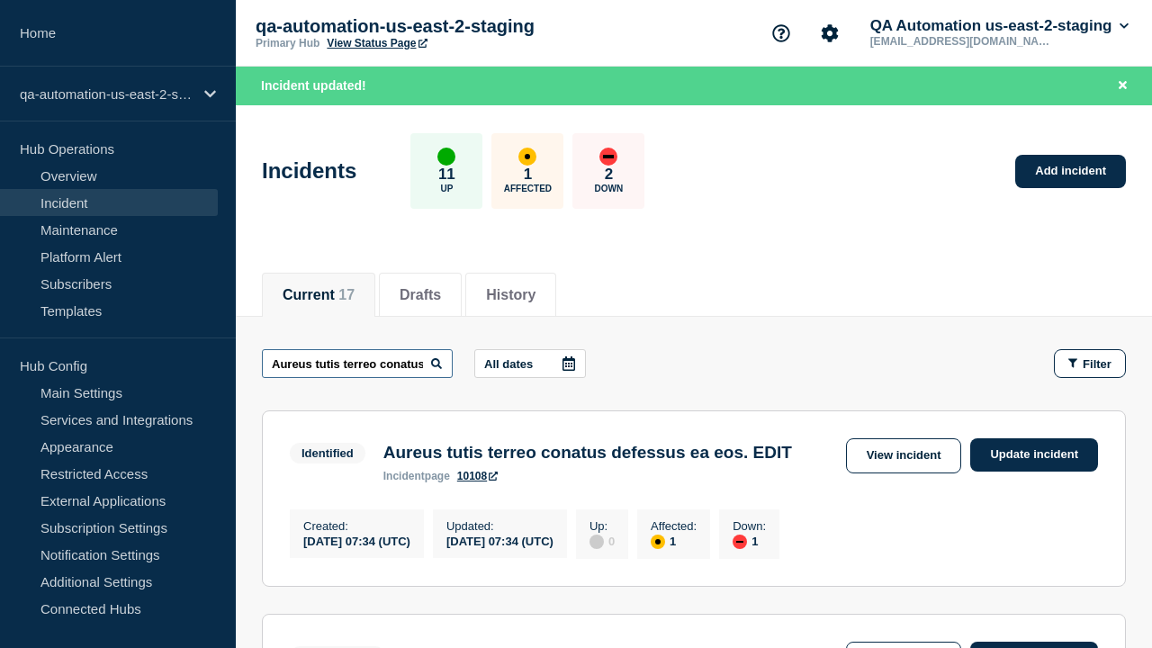
scroll to position [0, 139]
type input "Aureus tutis terreo conatus defessus ea eos. EDIT"
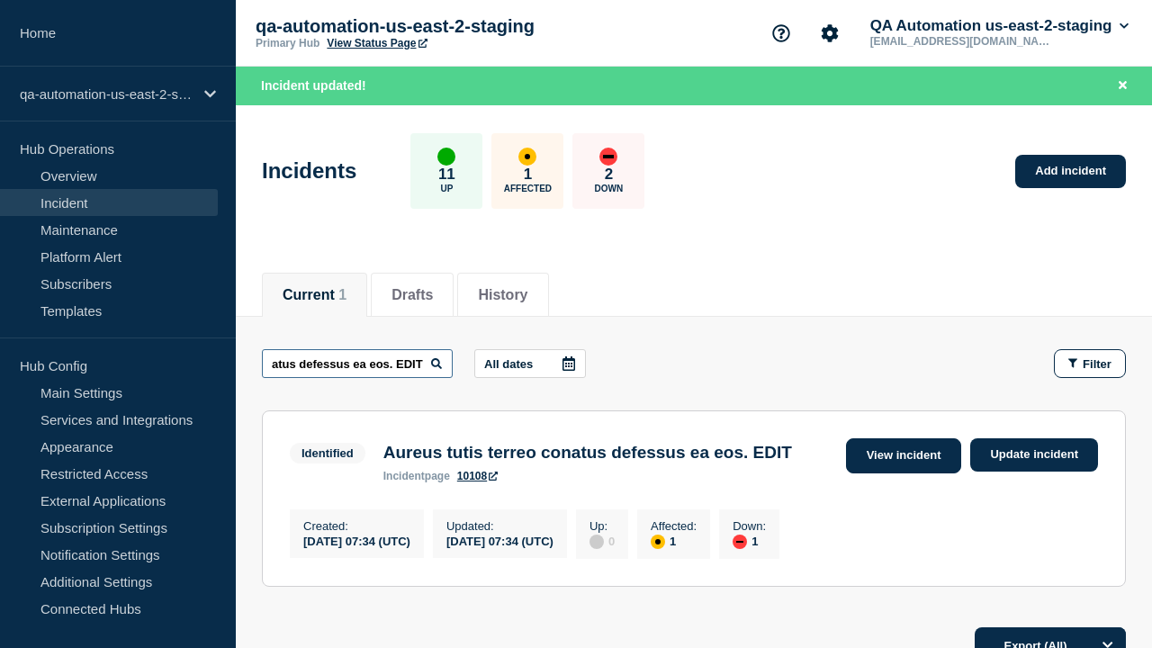
click at [903, 455] on link "View incident" at bounding box center [904, 455] width 116 height 35
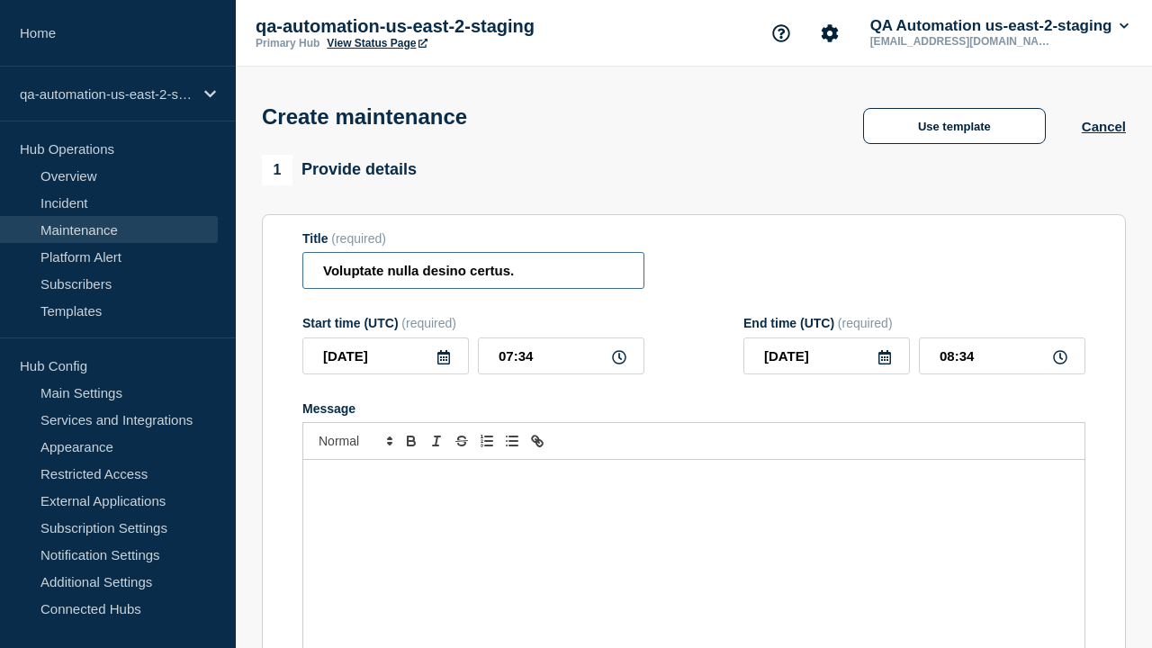
type input "Voluptate nulla desino certus."
click at [694, 540] on div "Message" at bounding box center [693, 568] width 781 height 216
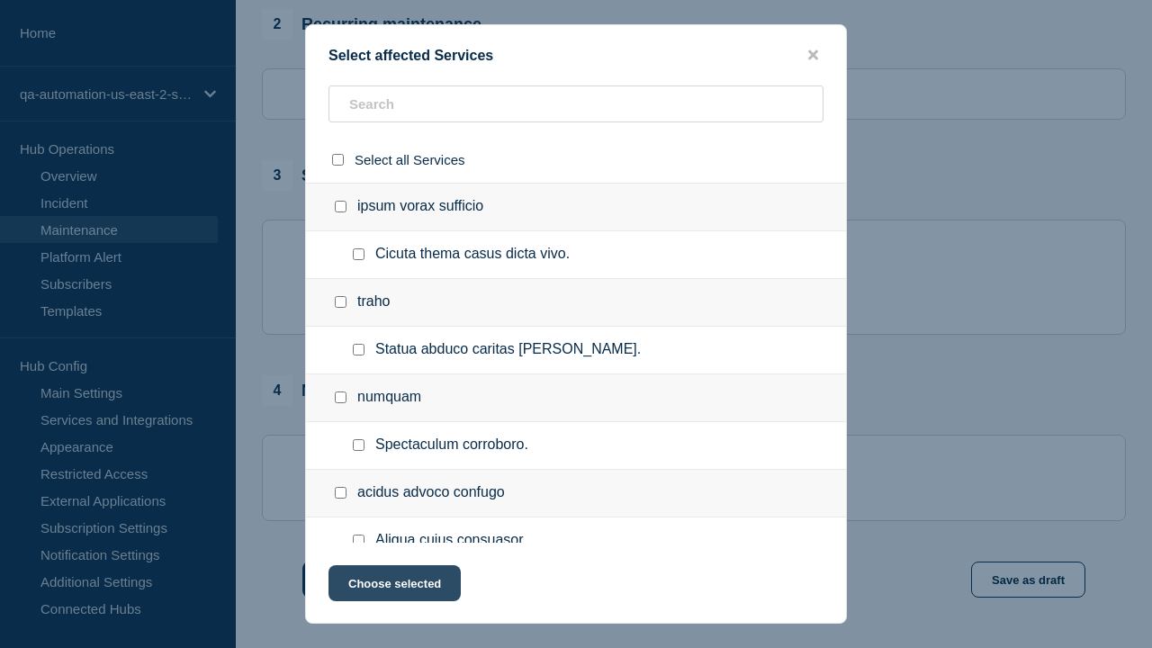
click at [393, 587] on button "Choose selected" at bounding box center [394, 583] width 132 height 36
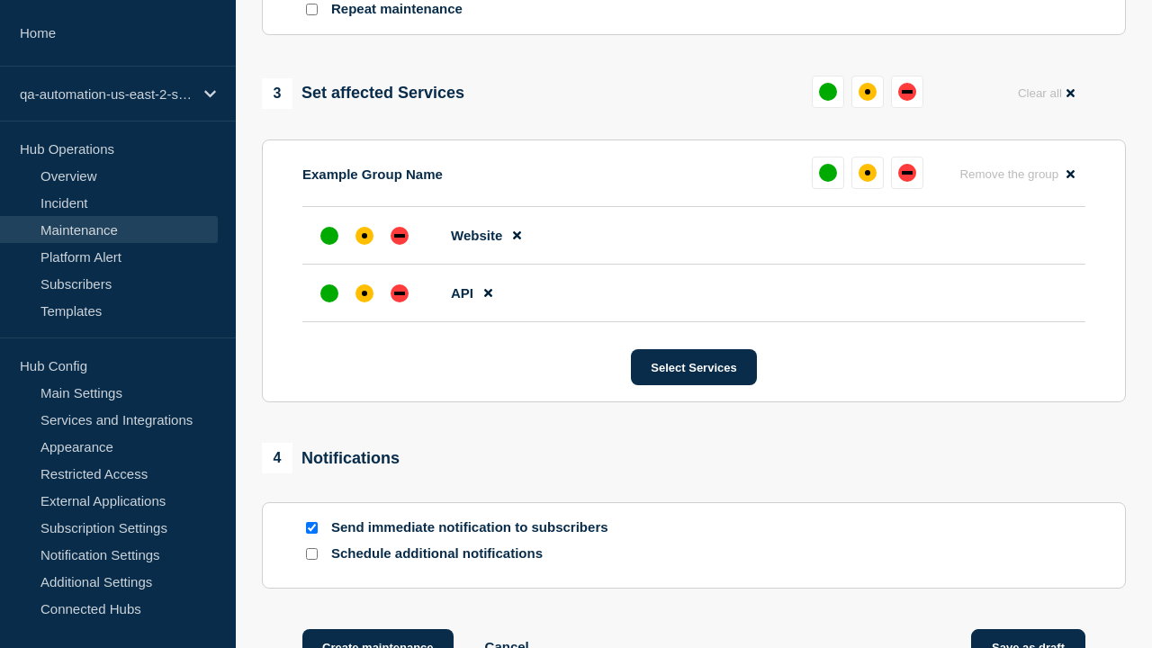
click at [364, 291] on div "affected" at bounding box center [364, 293] width 5 height 5
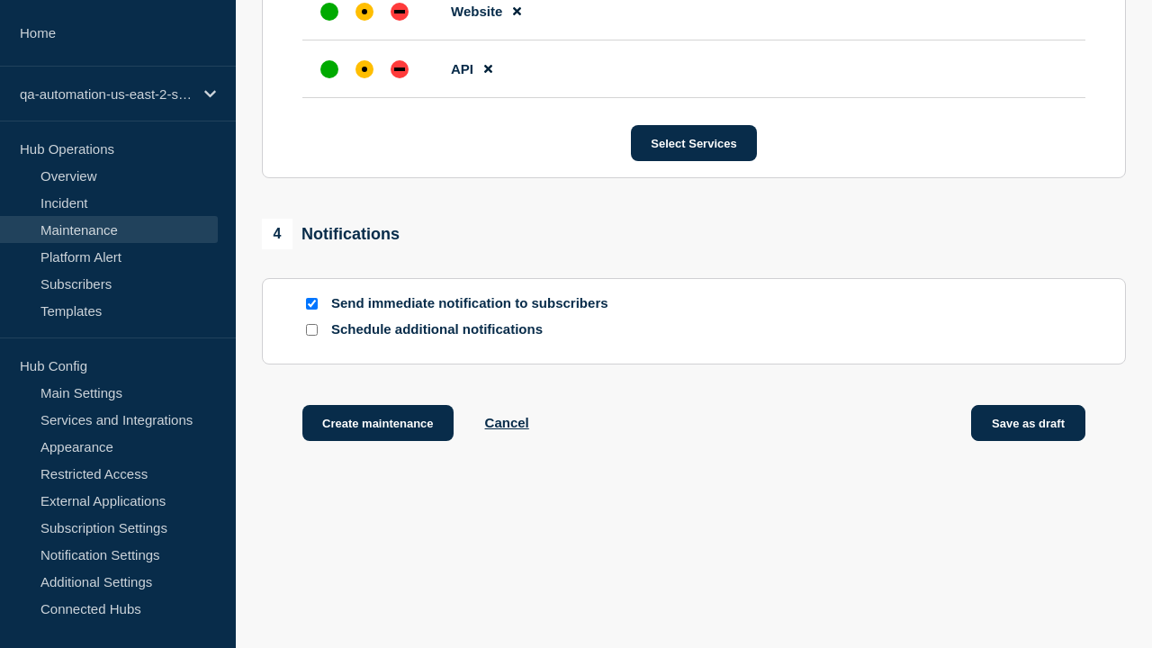
click at [364, 9] on div "affected" at bounding box center [364, 11] width 5 height 5
click at [1029, 427] on button "Save as draft" at bounding box center [1028, 423] width 114 height 36
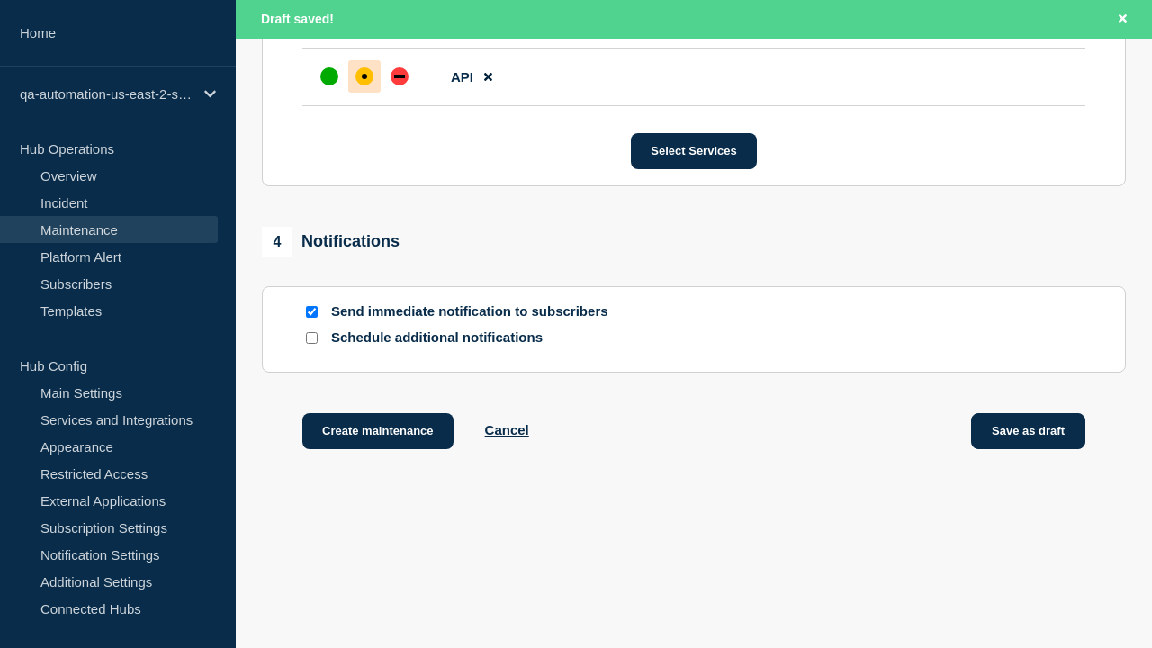
scroll to position [1138, 0]
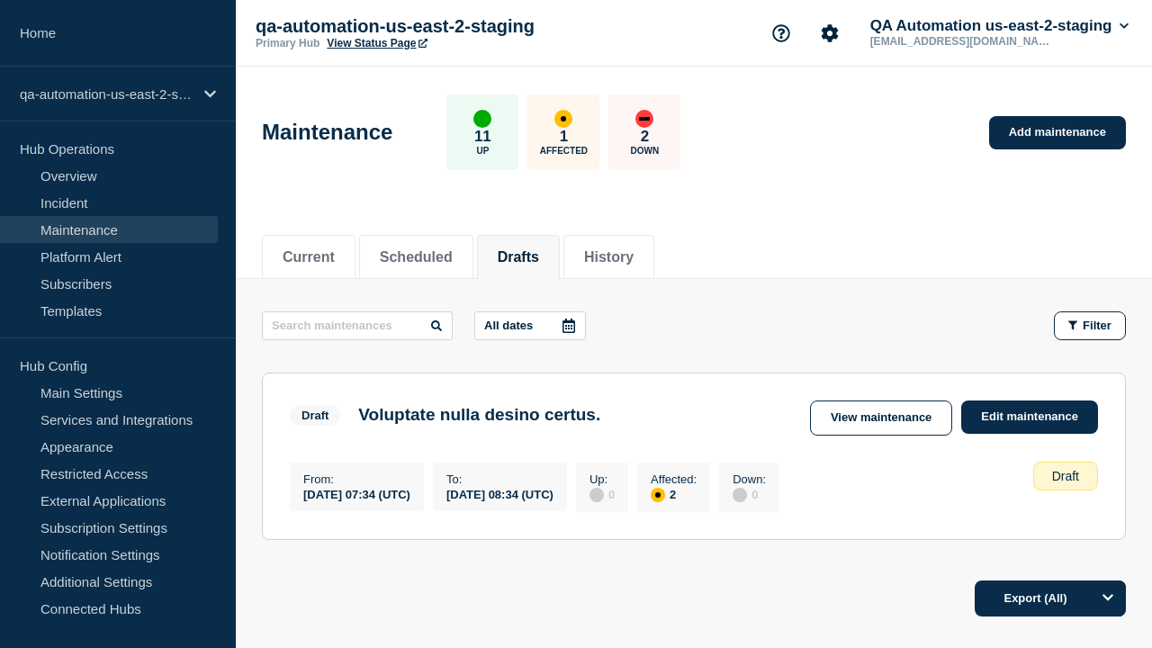
click at [1030, 417] on link "Edit maintenance" at bounding box center [1029, 416] width 137 height 33
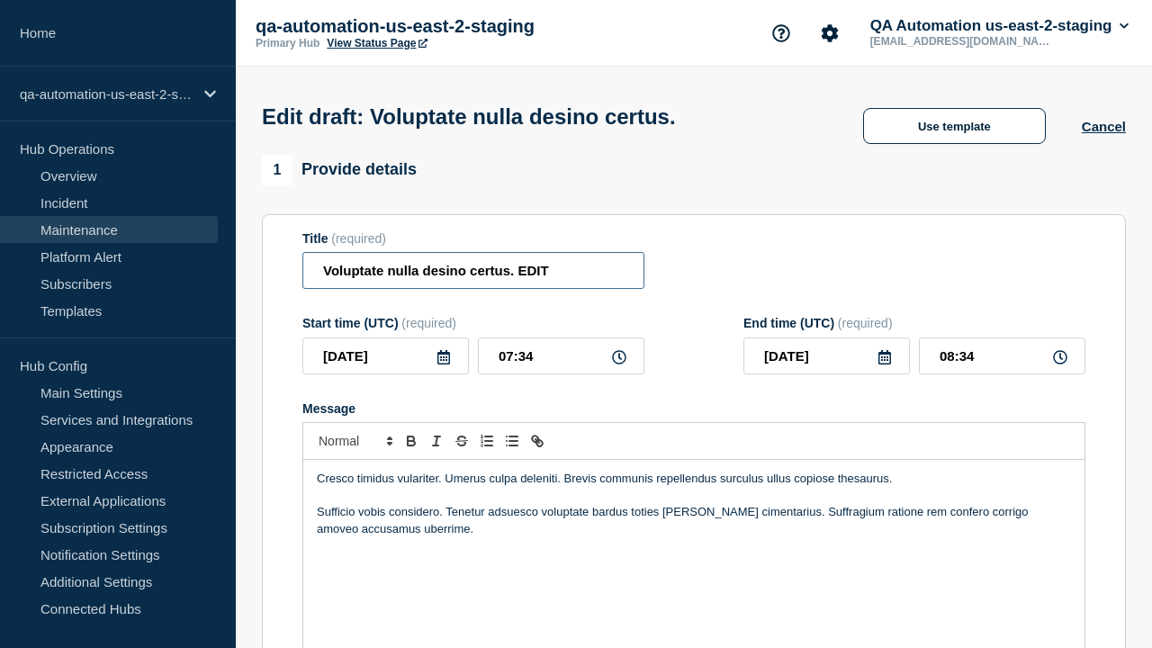
type input "Voluptate nulla desino certus. EDIT"
click at [694, 540] on div "Cresco timidus vulariter. Umerus culpa deleniti. Brevis communis repellendus su…" at bounding box center [693, 568] width 781 height 216
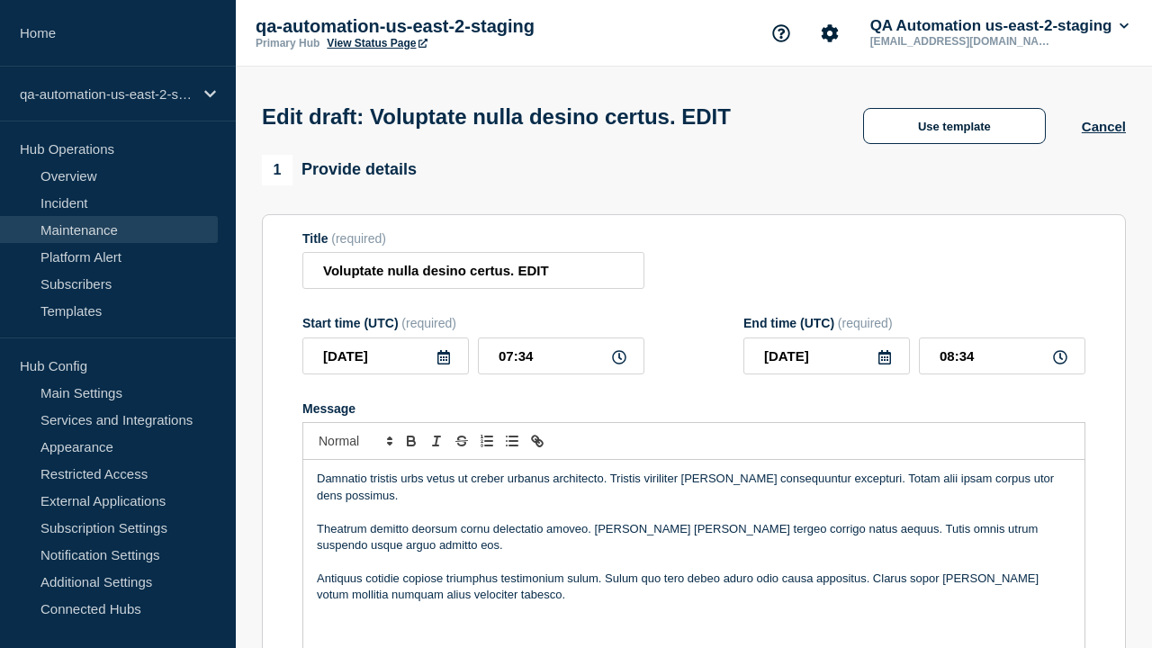
scroll to position [1013, 0]
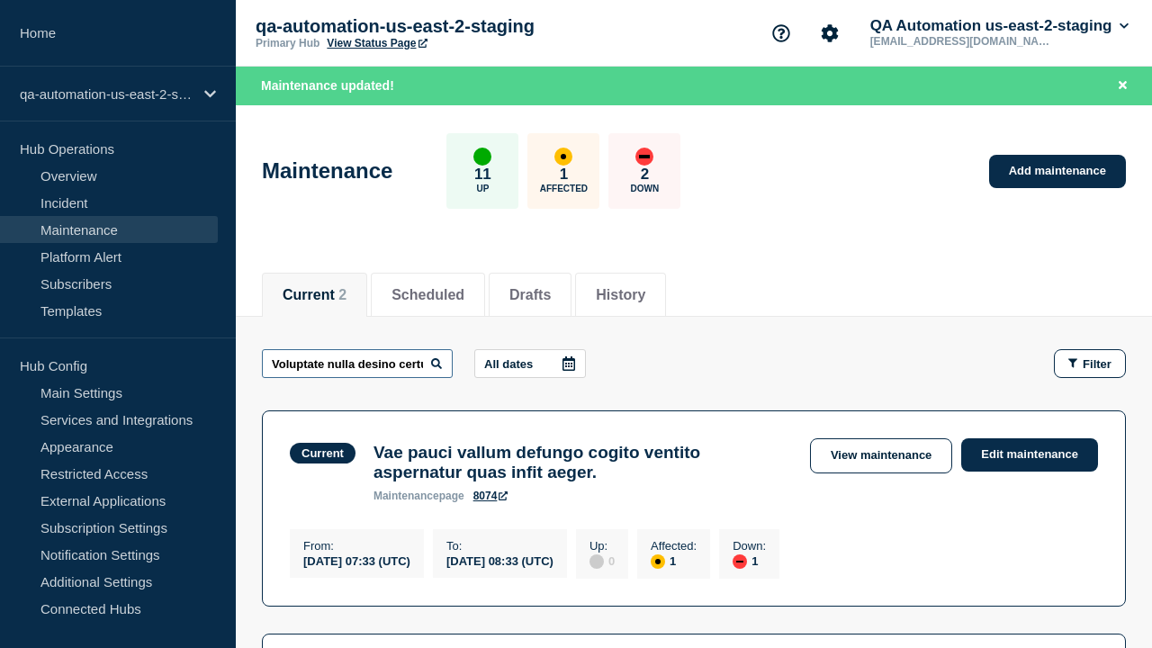
scroll to position [0, 60]
type input "Voluptate nulla desino certus. EDIT"
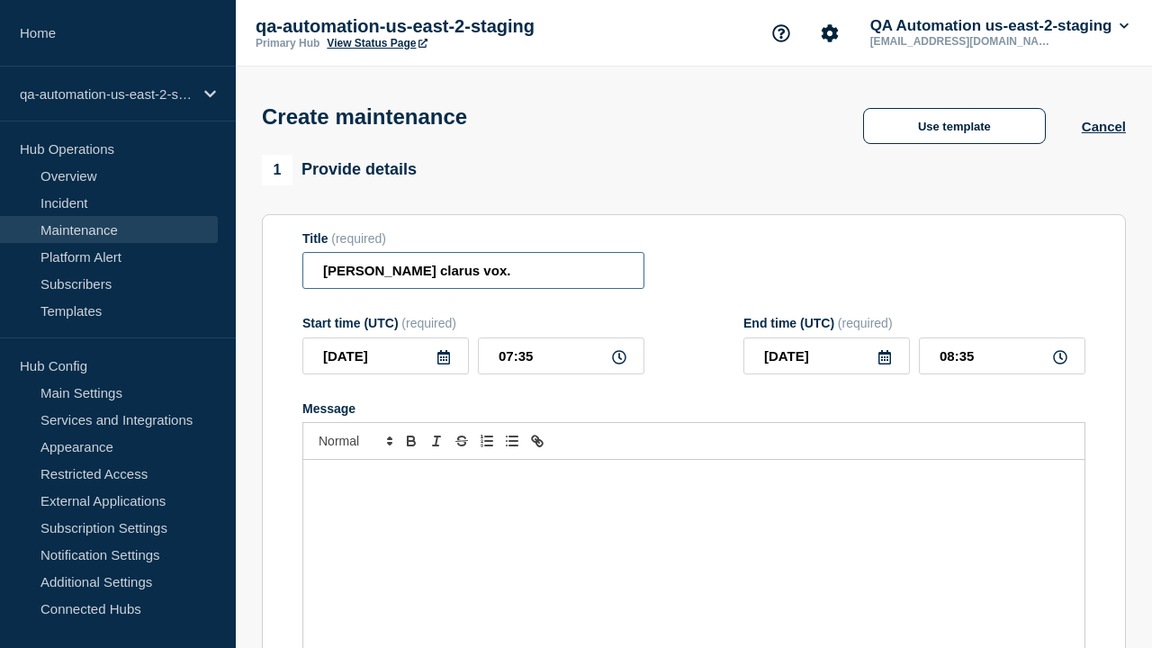
type input "[PERSON_NAME] clarus vox."
click at [694, 540] on div "Message" at bounding box center [693, 568] width 781 height 216
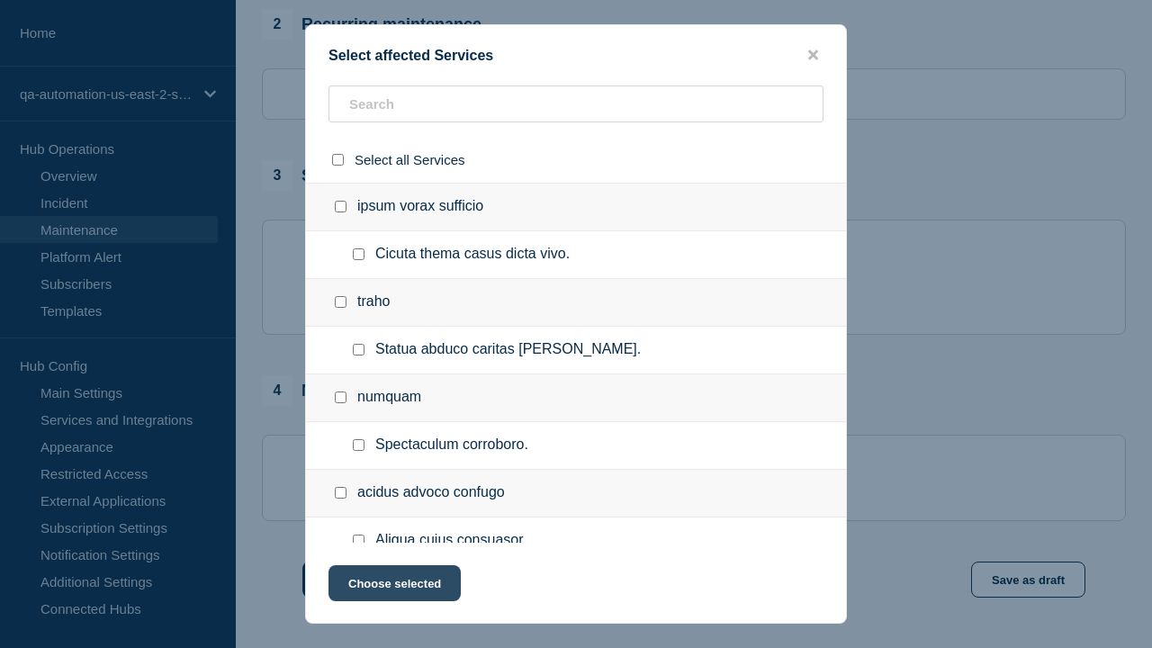
click at [393, 587] on button "Choose selected" at bounding box center [394, 583] width 132 height 36
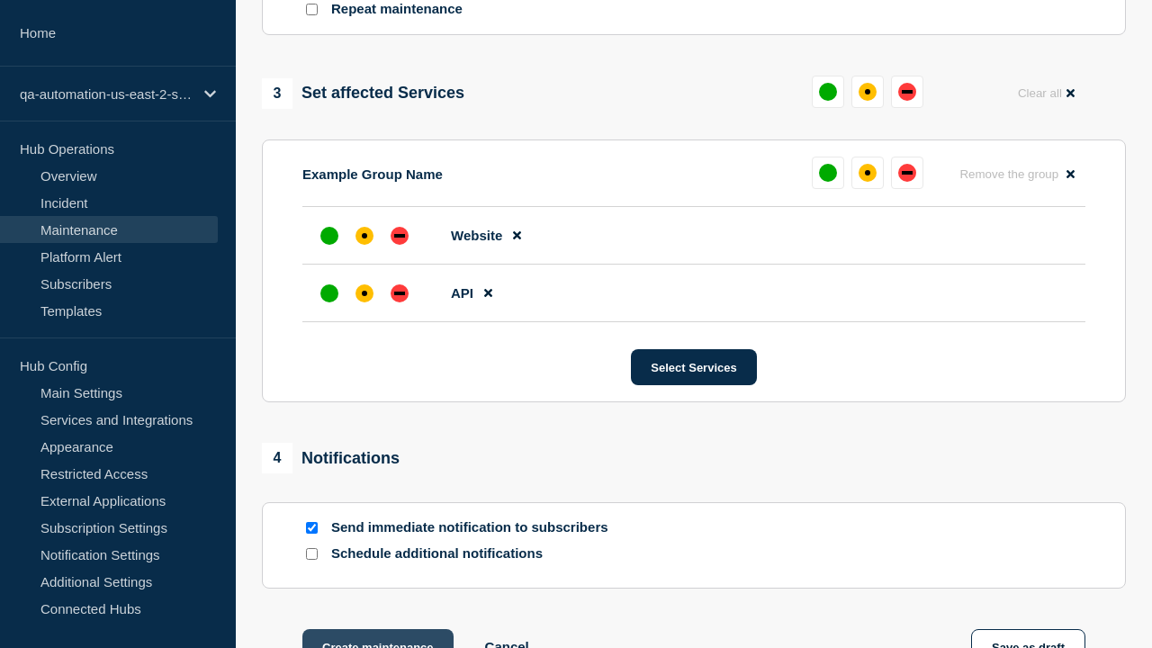
click at [364, 291] on div "affected" at bounding box center [364, 293] width 5 height 5
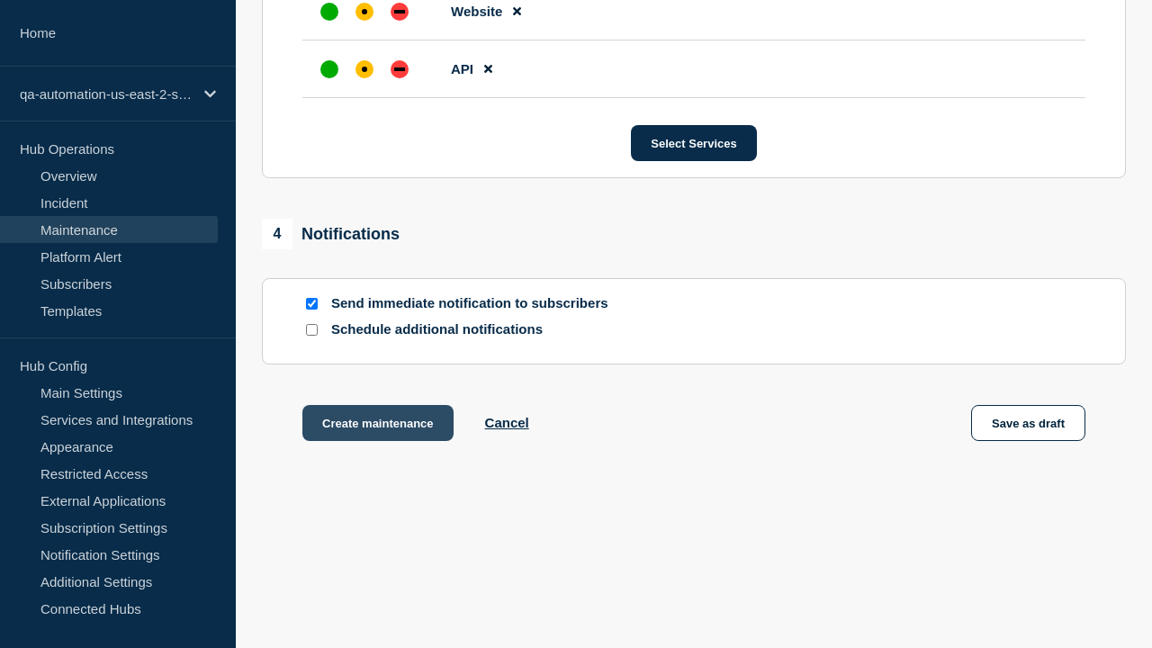
click at [364, 9] on div "affected" at bounding box center [364, 11] width 5 height 5
click at [376, 427] on button "Create maintenance" at bounding box center [377, 423] width 151 height 36
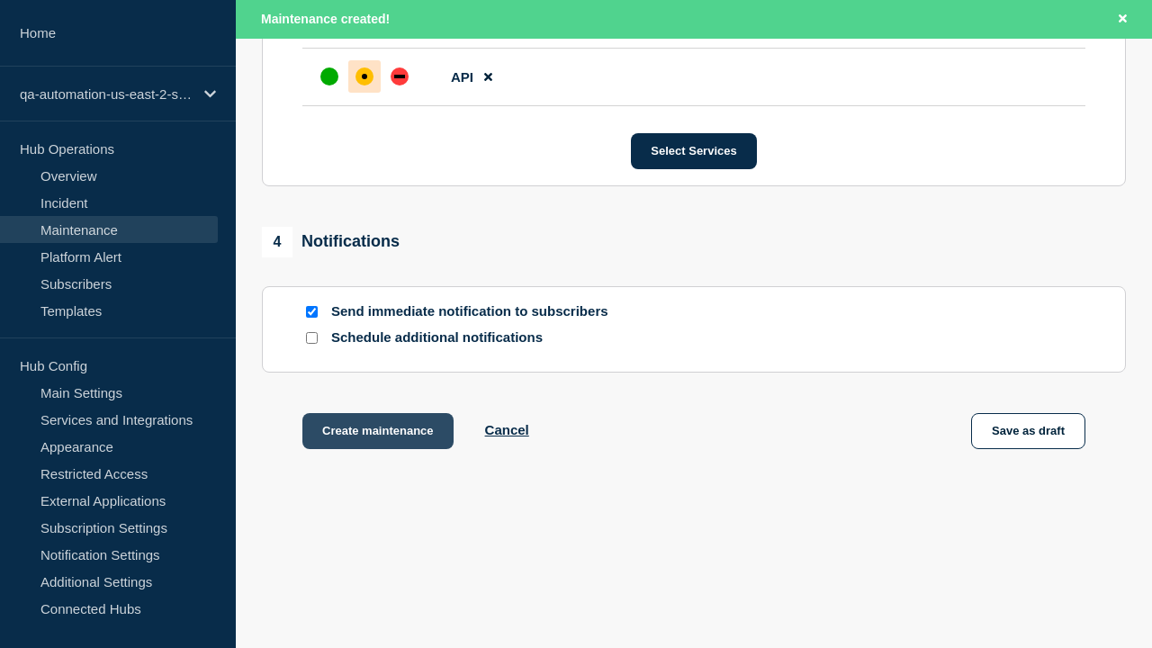
scroll to position [1138, 0]
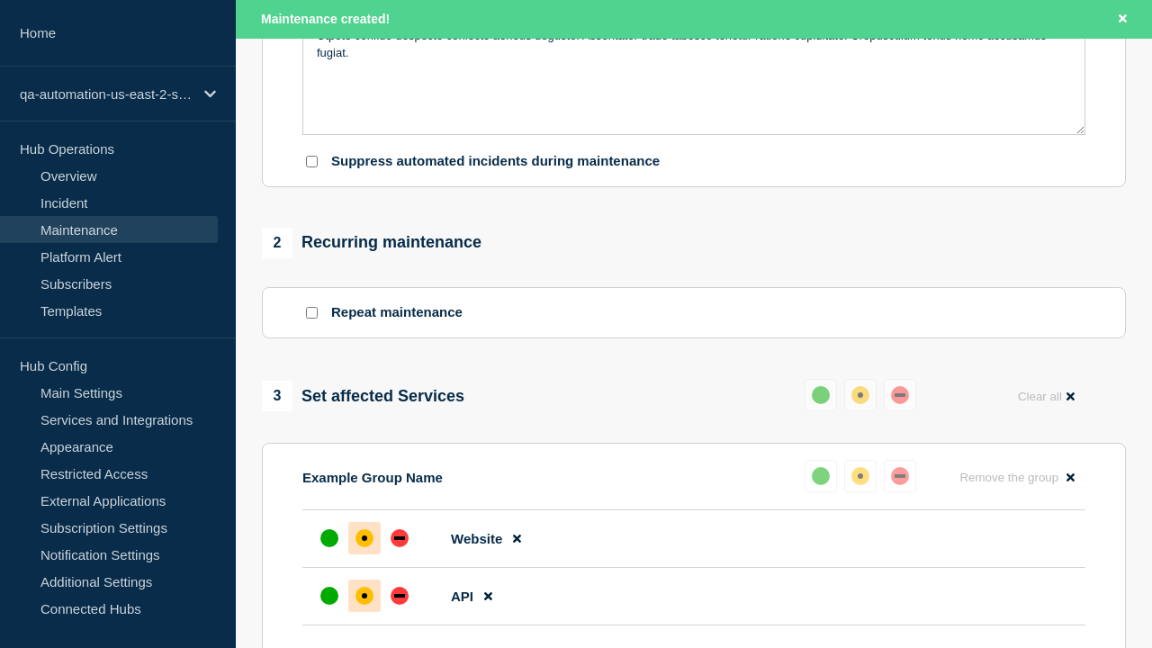
type input "[PERSON_NAME] clarus vox. EDIT"
click at [694, 28] on p "Message" at bounding box center [694, 20] width 754 height 16
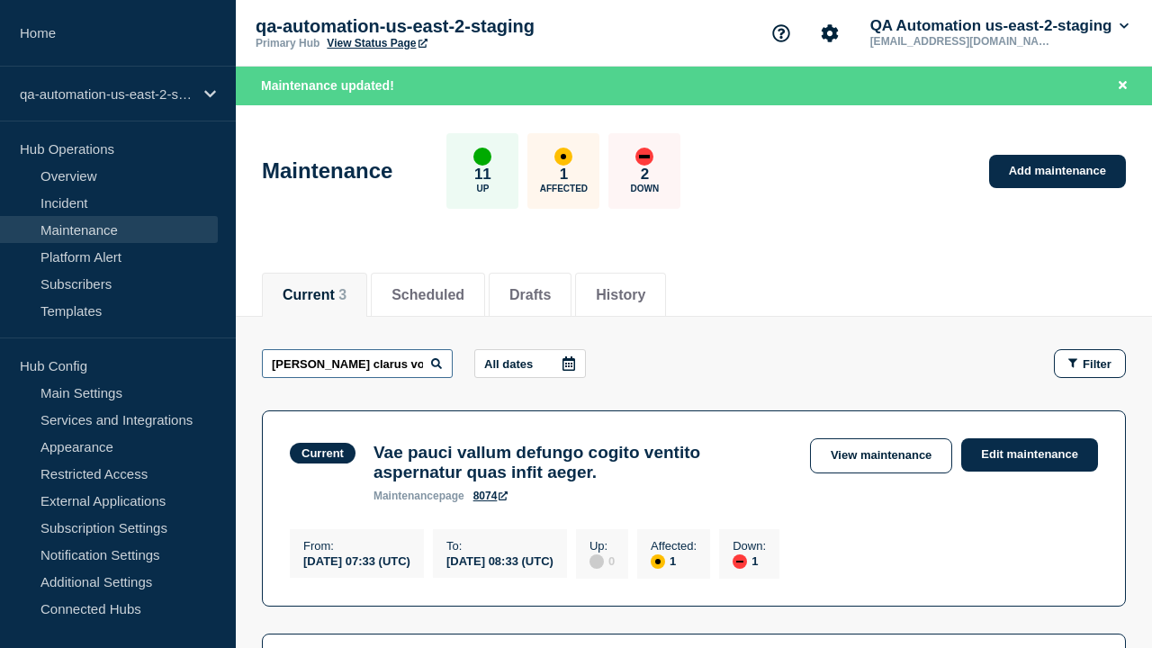
scroll to position [0, 26]
type input "[PERSON_NAME] clarus vox. EDIT"
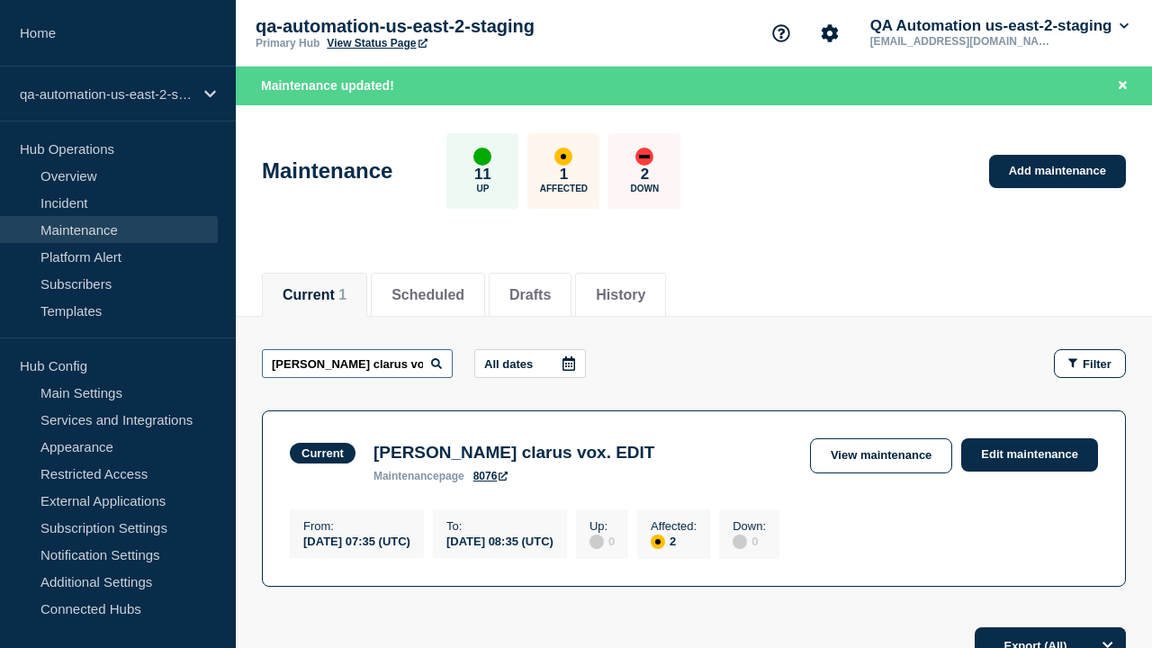
scroll to position [0, 26]
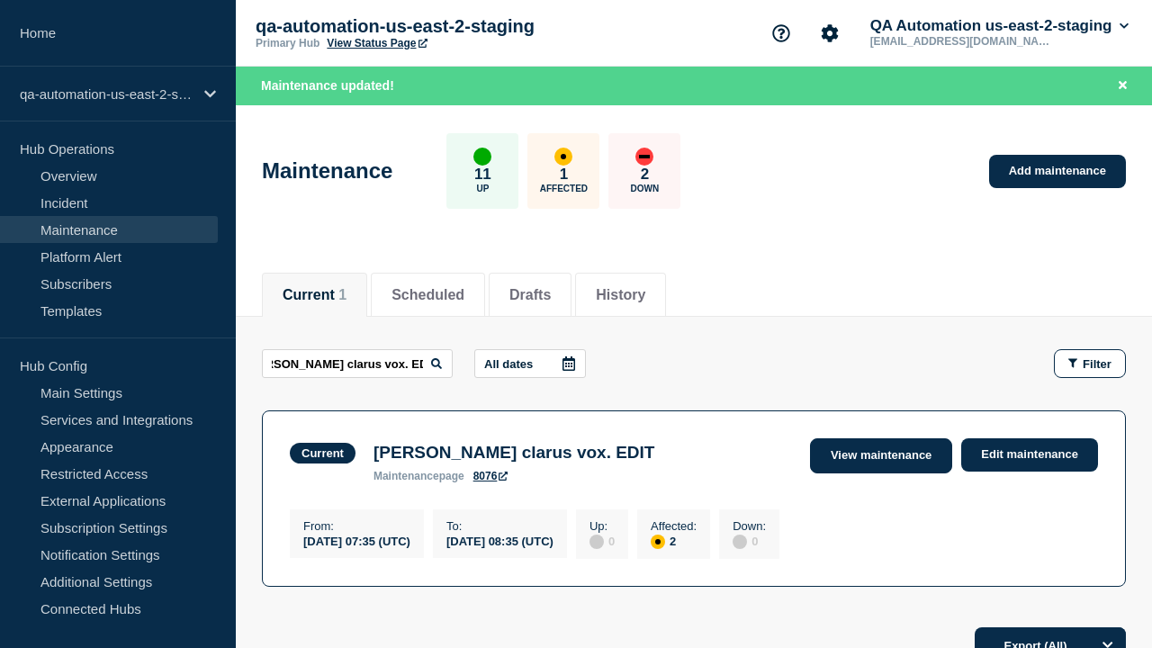
click at [883, 455] on link "View maintenance" at bounding box center [881, 455] width 142 height 35
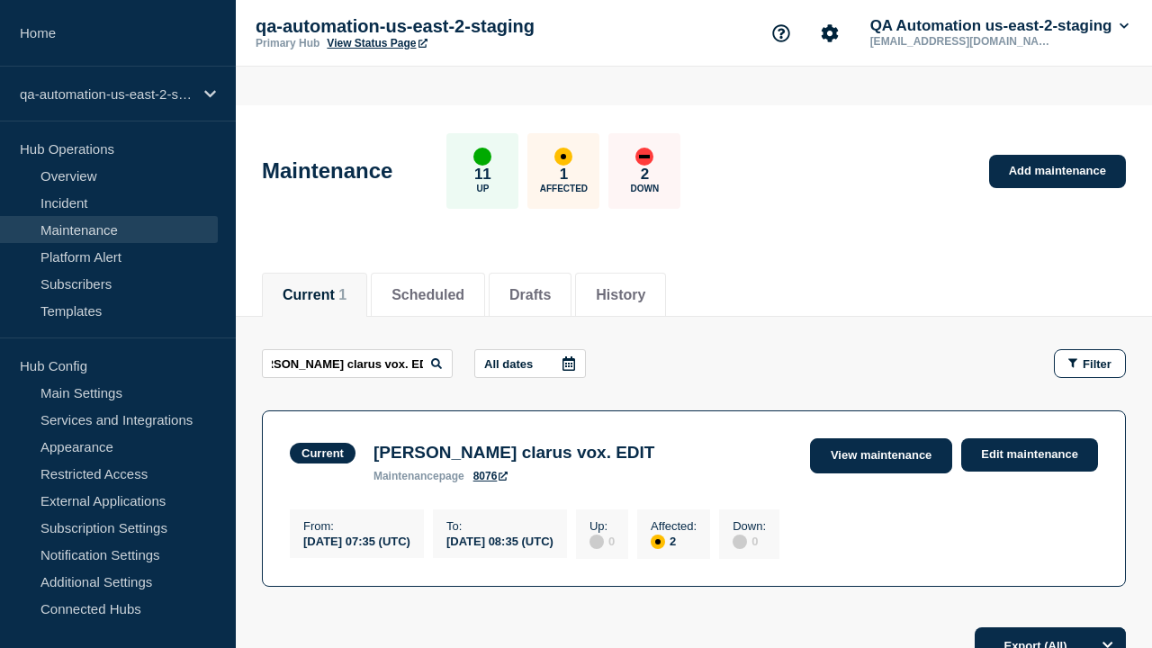
scroll to position [0, 0]
